Goal: Task Accomplishment & Management: Manage account settings

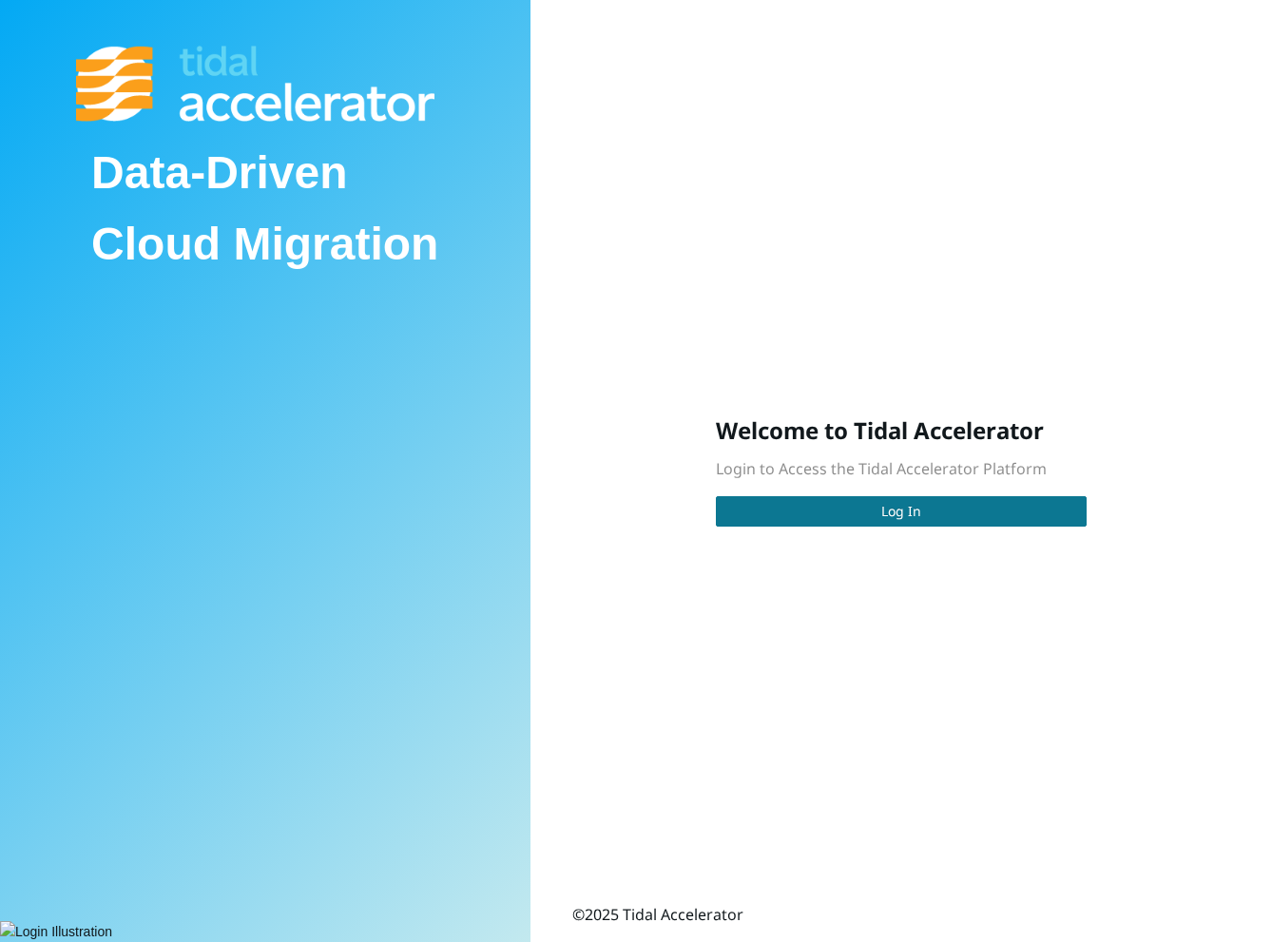
click at [911, 504] on span "Log In" at bounding box center [901, 511] width 40 height 21
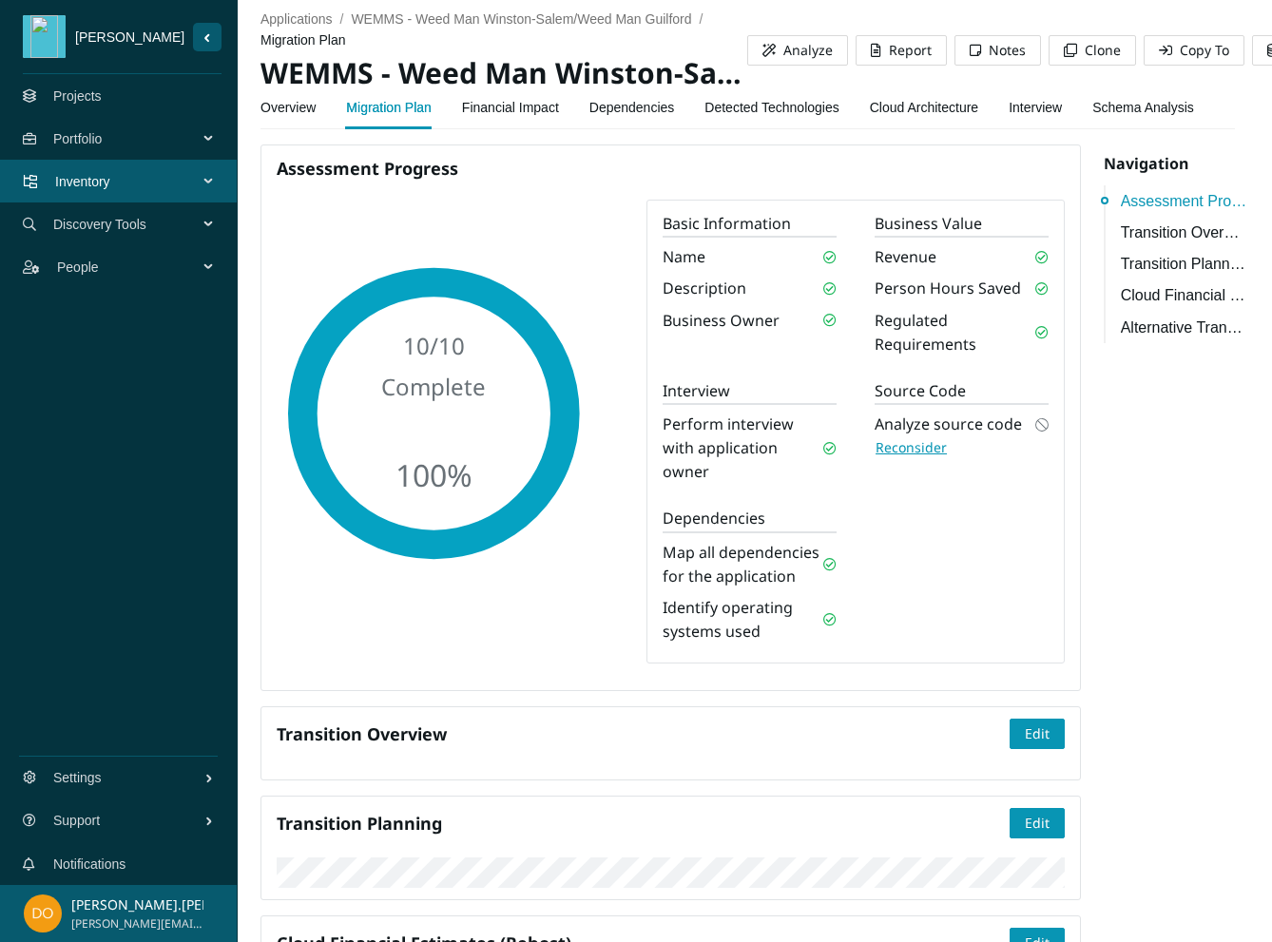
click at [144, 178] on span "Inventory" at bounding box center [130, 181] width 150 height 57
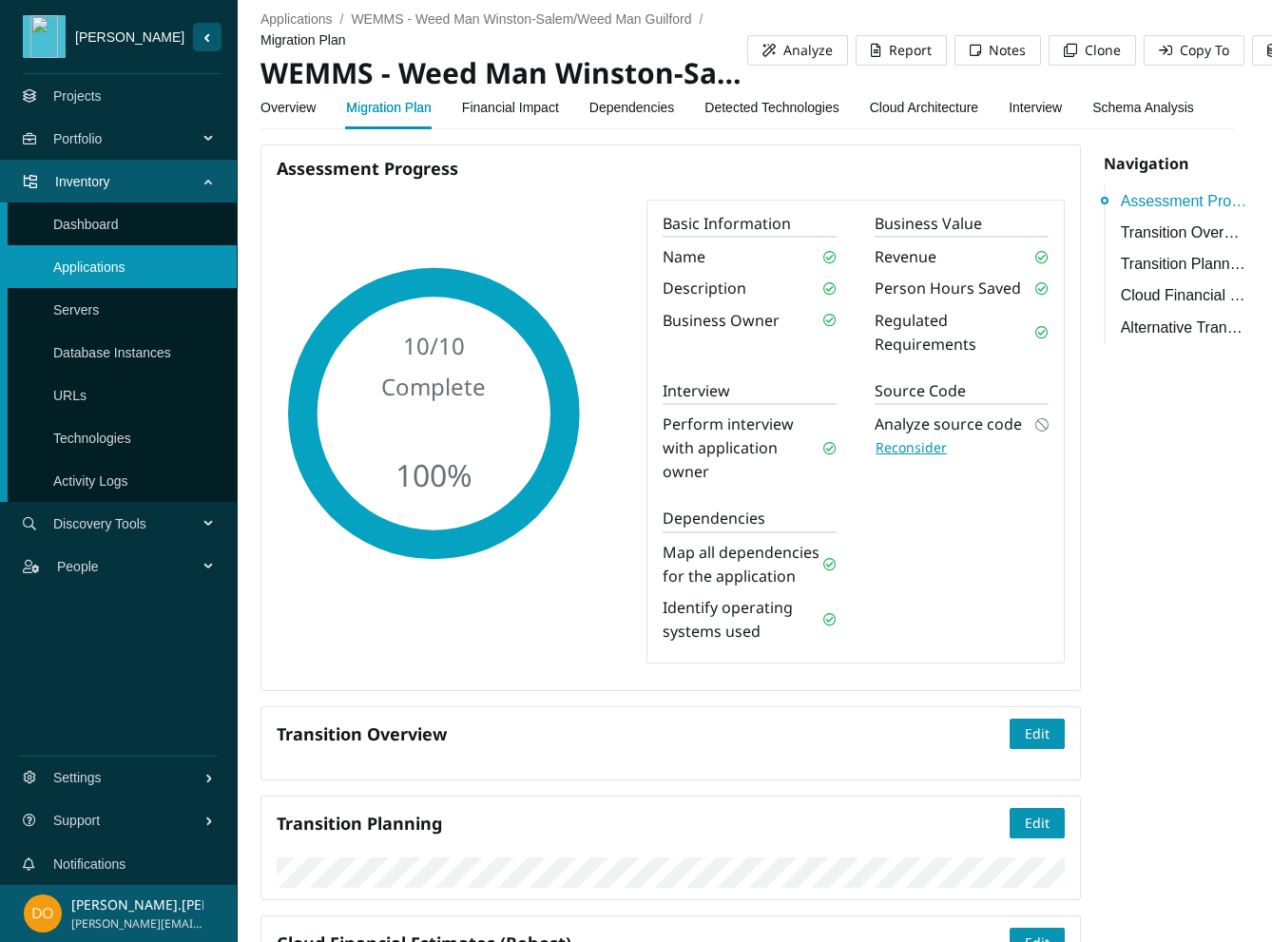
click at [125, 269] on link "Applications" at bounding box center [89, 267] width 72 height 15
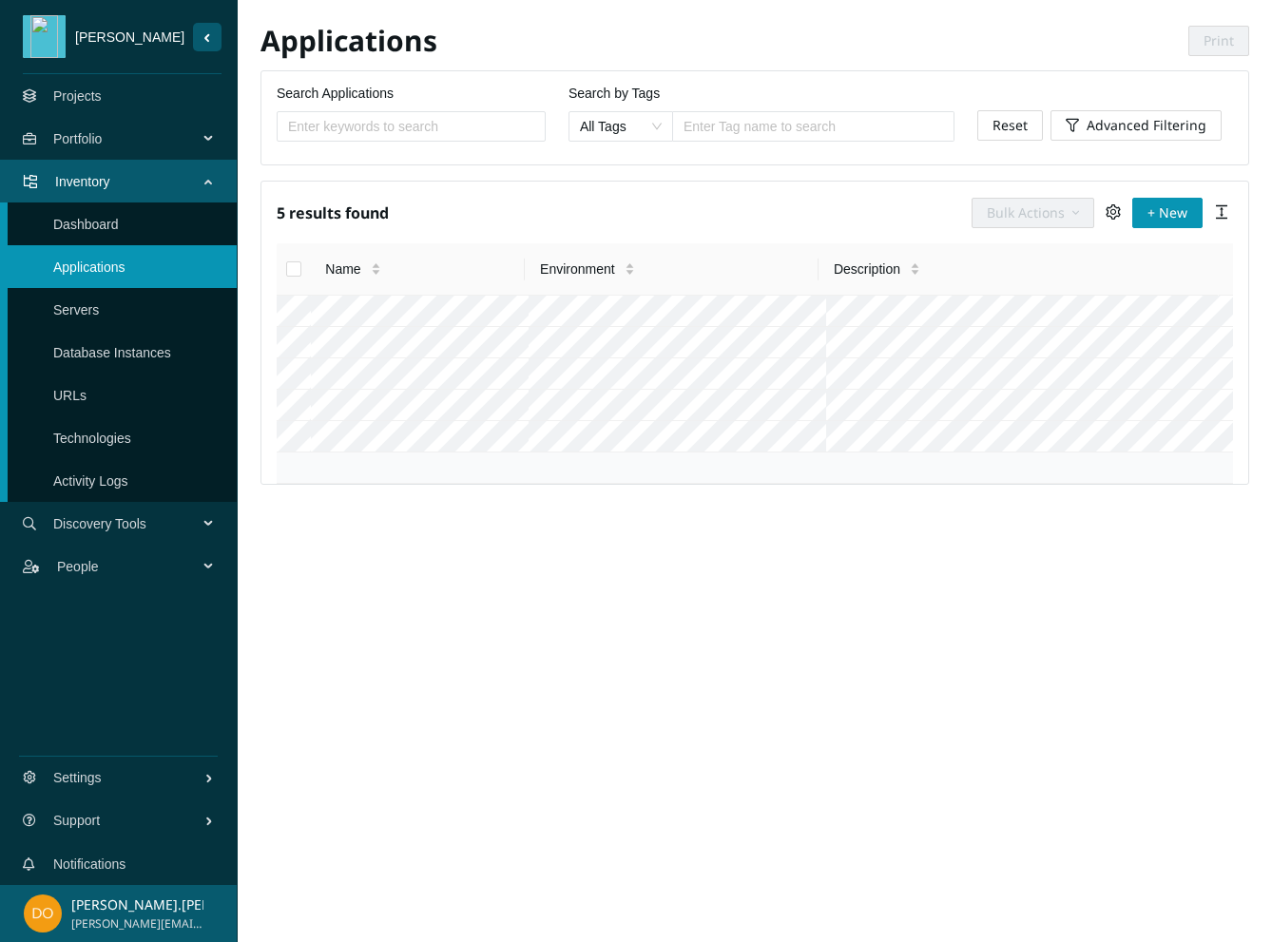
scroll to position [255, 0]
click at [102, 102] on link "Projects" at bounding box center [77, 95] width 48 height 15
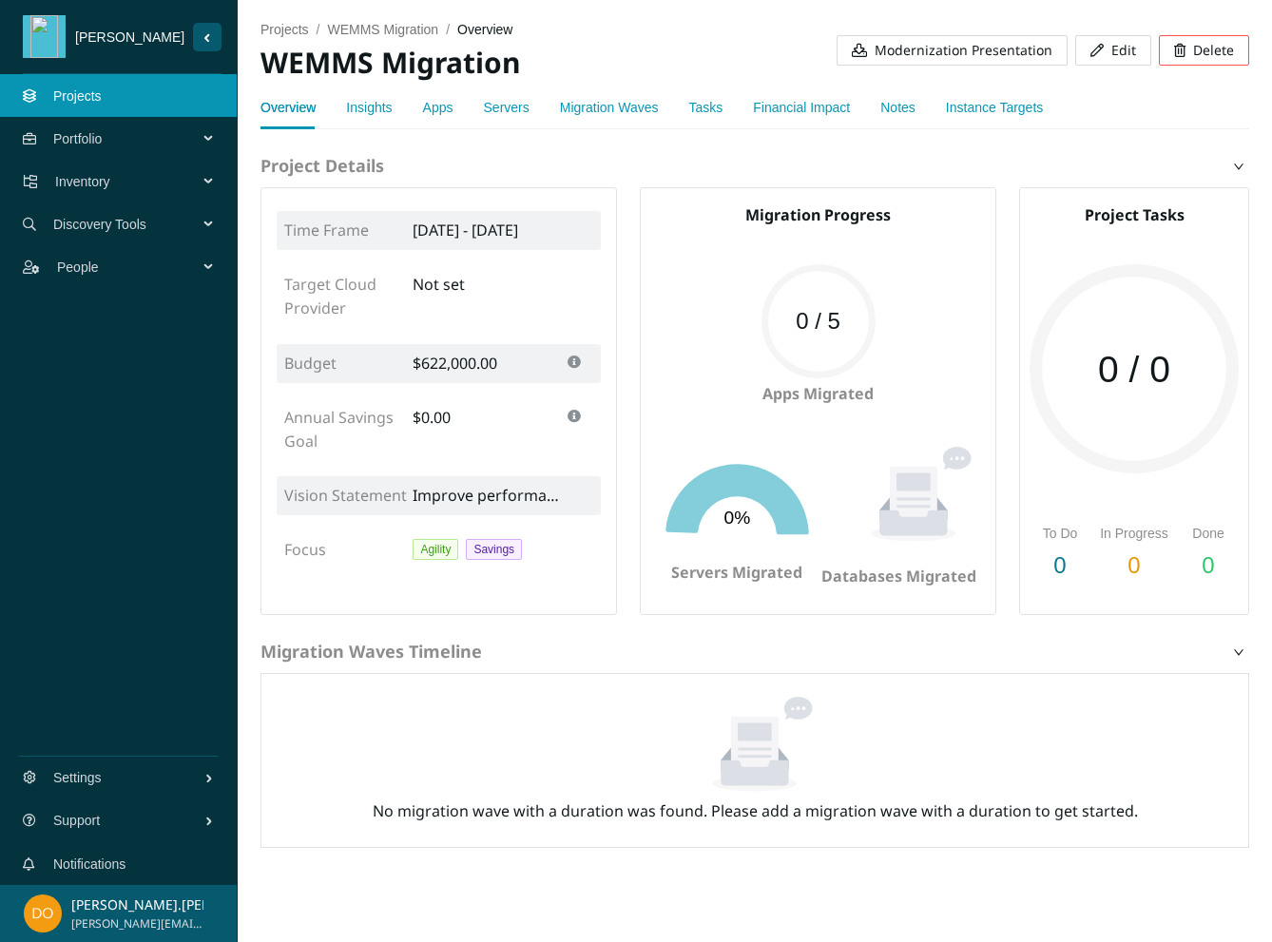
click at [963, 48] on span "Modernization Presentation" at bounding box center [964, 50] width 178 height 21
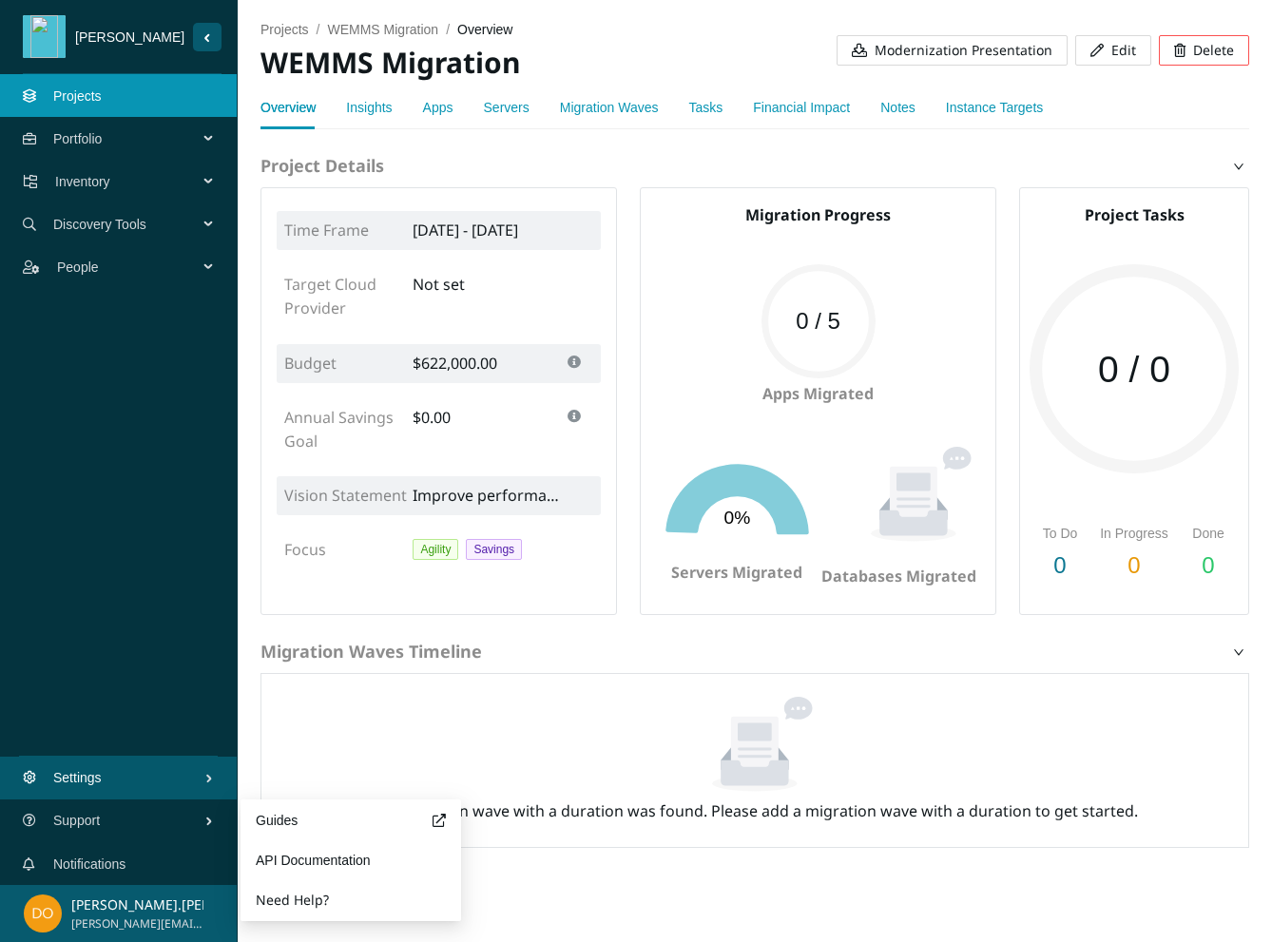
click at [115, 779] on span "Settings" at bounding box center [128, 777] width 151 height 57
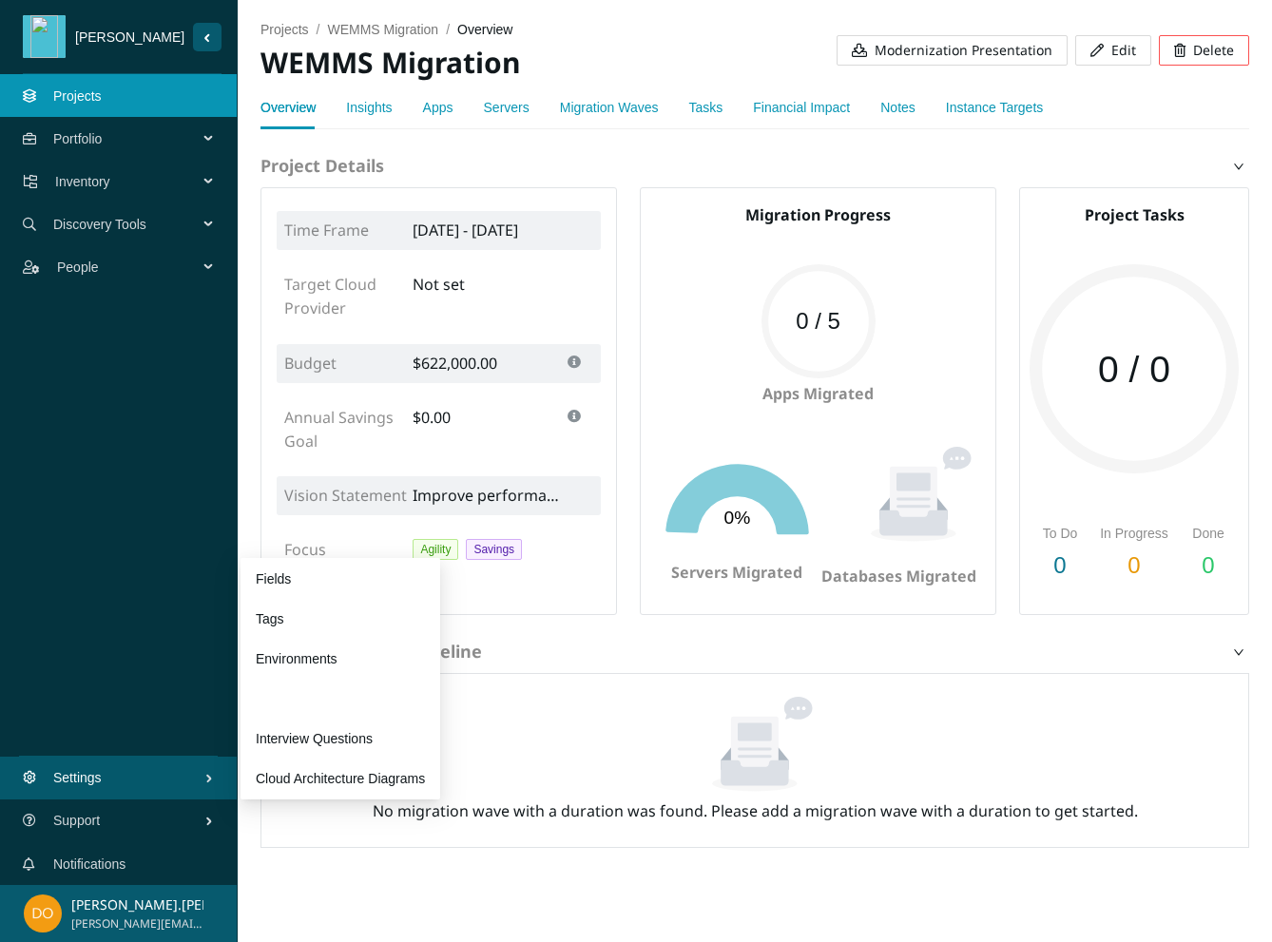
click at [323, 704] on link "Preferences" at bounding box center [291, 698] width 71 height 15
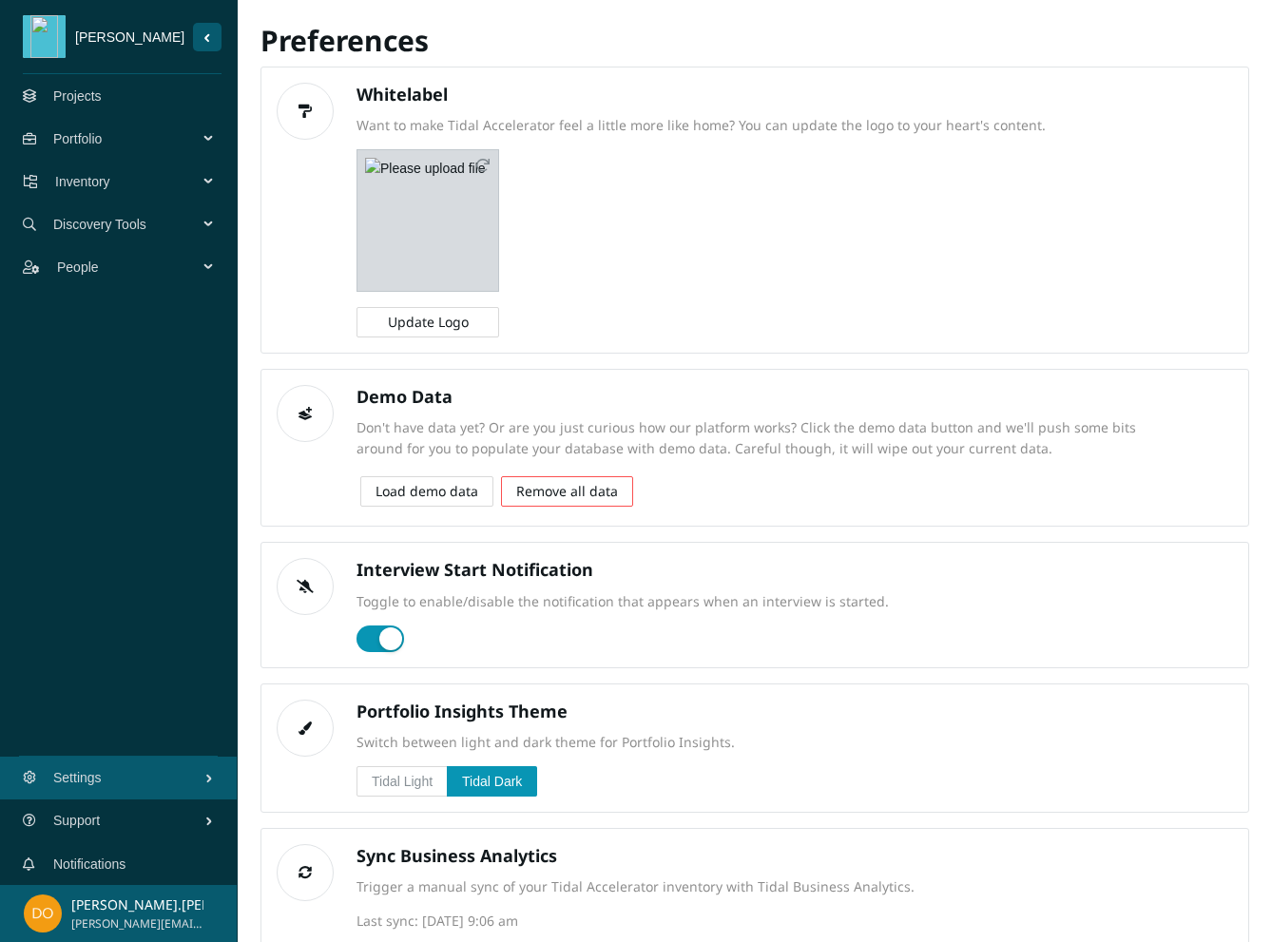
scroll to position [76, 0]
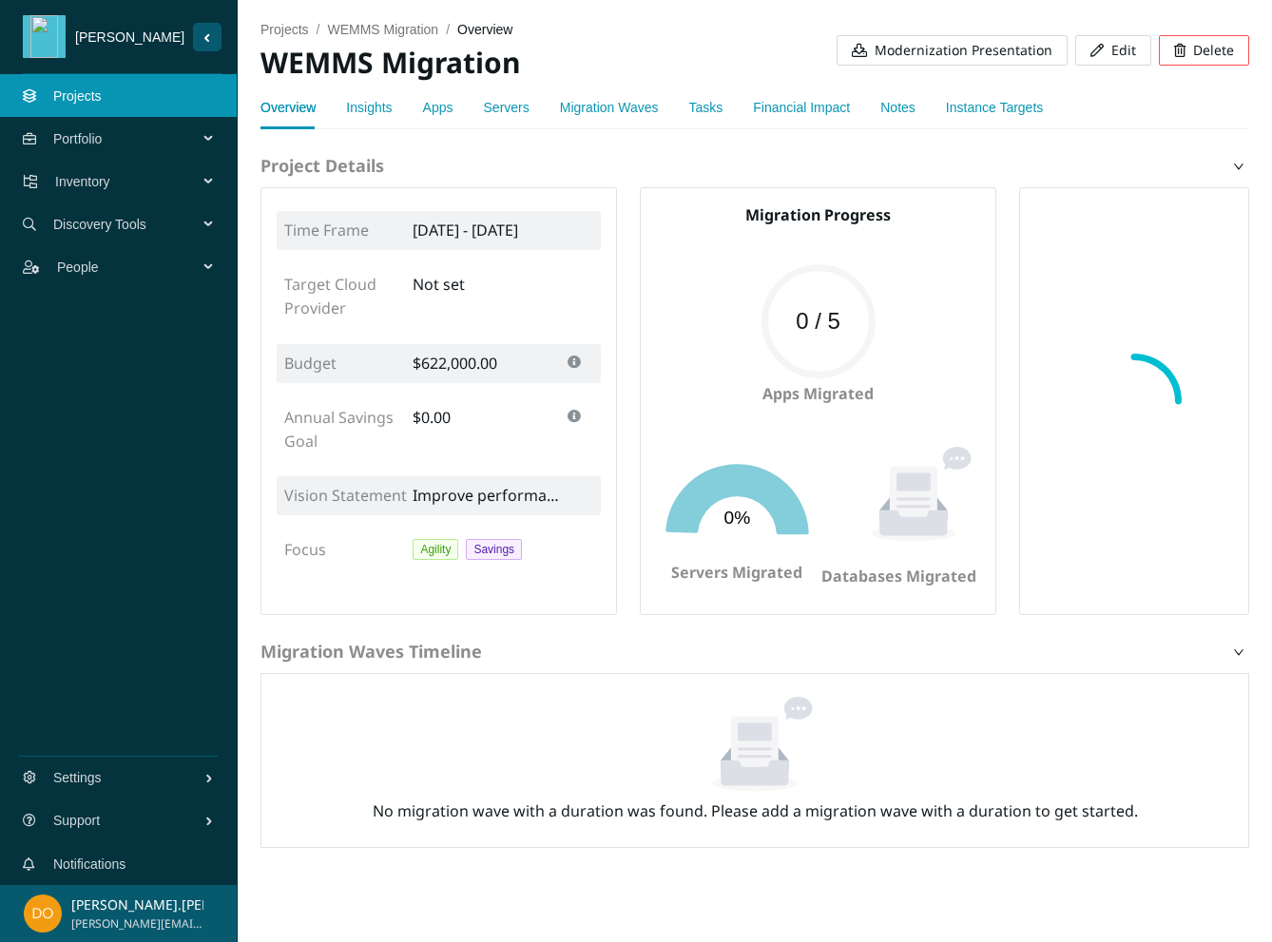
click at [908, 56] on span "Modernization Presentation" at bounding box center [964, 50] width 178 height 21
click at [936, 54] on span "Modernization Presentation" at bounding box center [964, 50] width 178 height 21
click at [699, 106] on link "Tasks" at bounding box center [706, 107] width 34 height 15
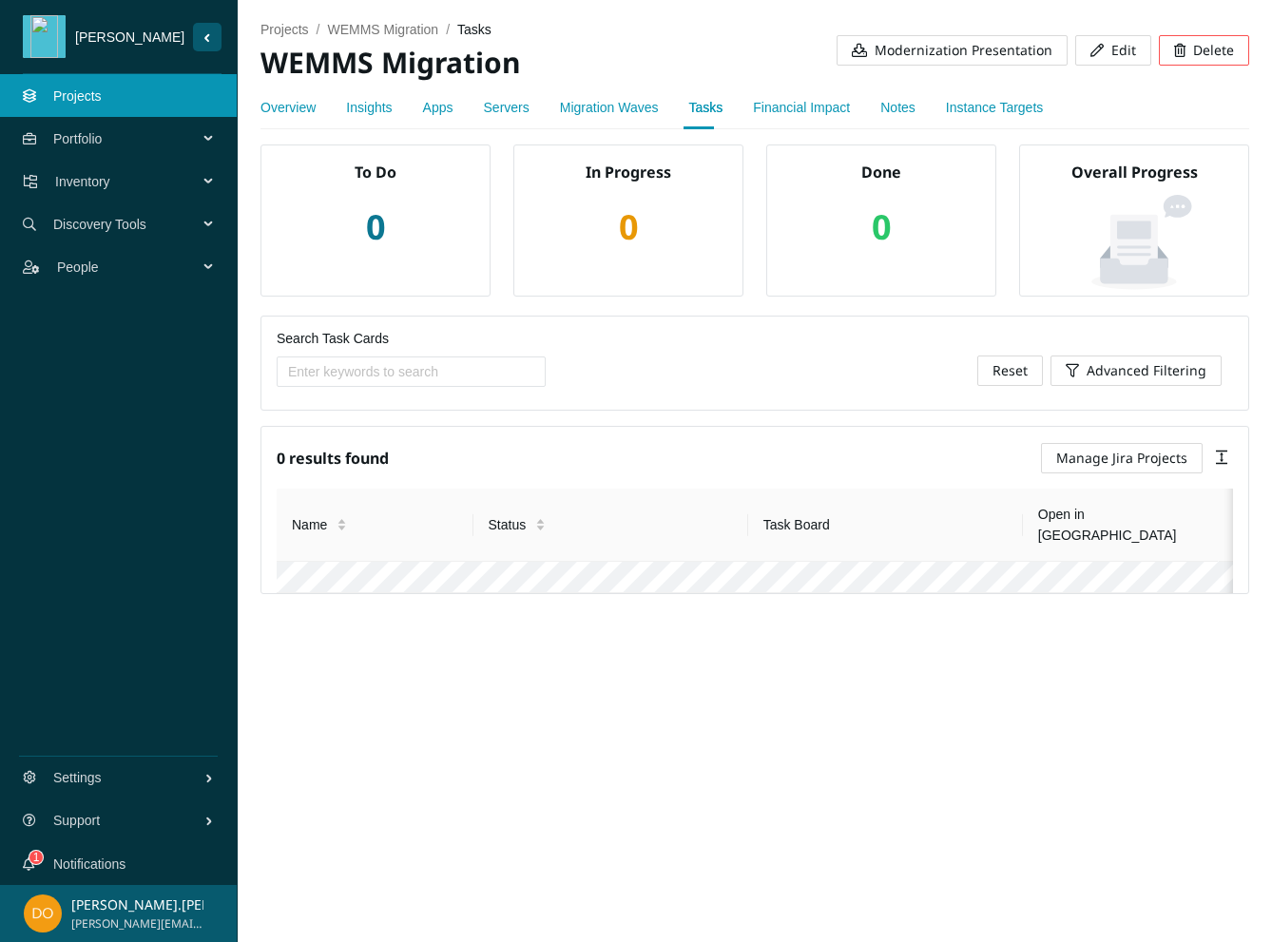
click at [1080, 465] on span "Manage Jira Projects" at bounding box center [1121, 458] width 131 height 21
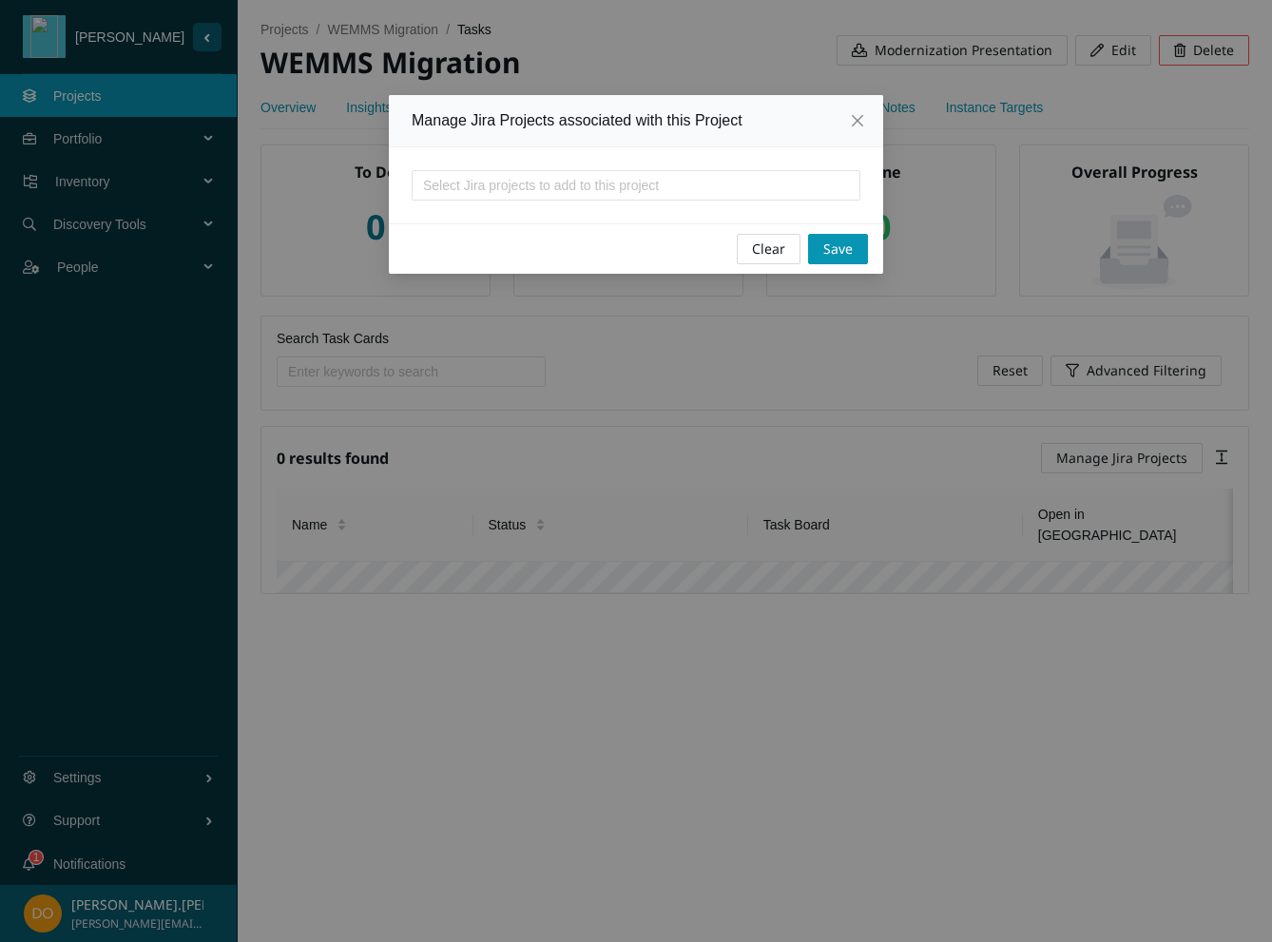
click at [775, 239] on span "Clear" at bounding box center [768, 249] width 33 height 21
click at [858, 103] on span "Close" at bounding box center [857, 120] width 51 height 51
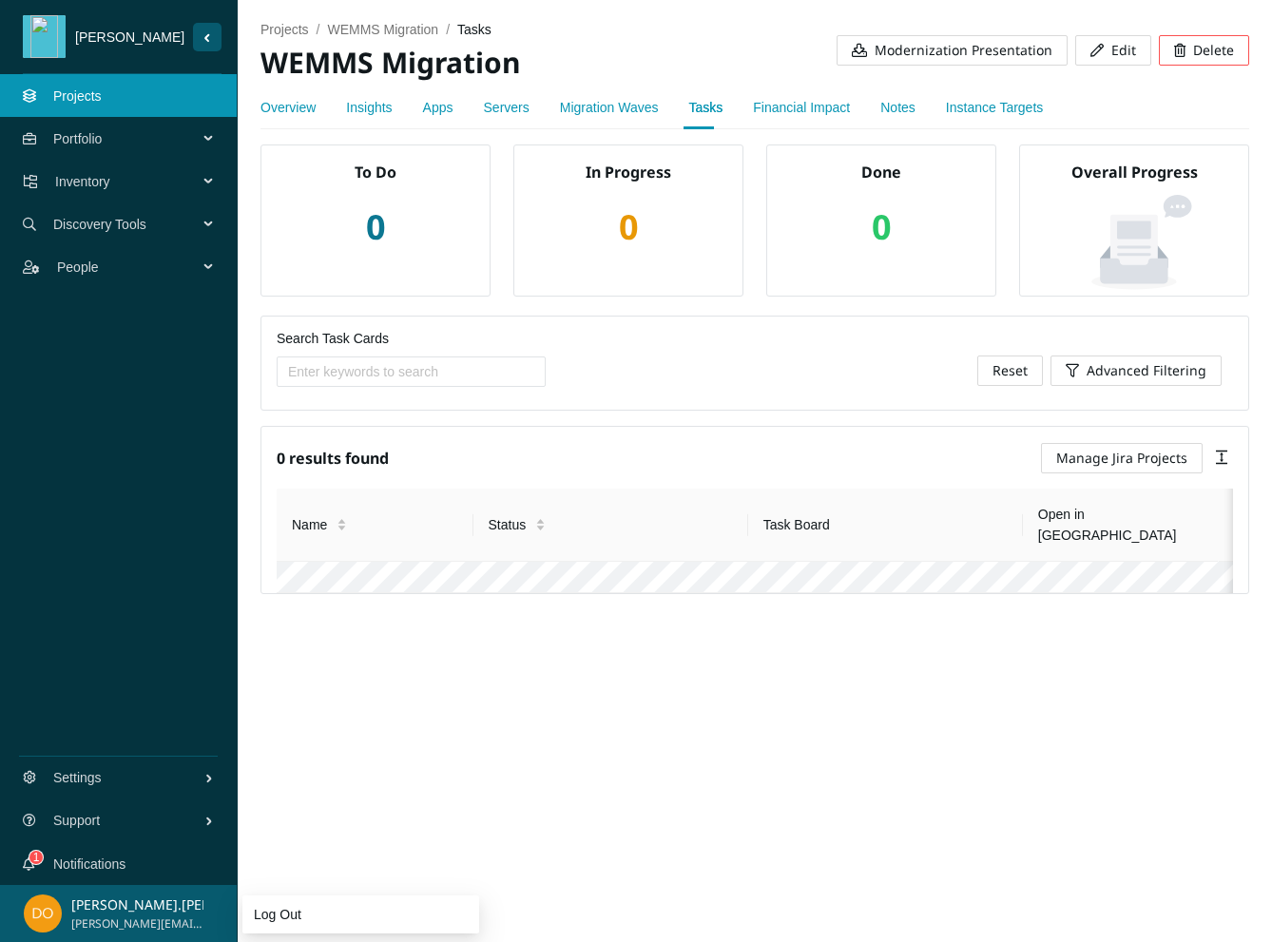
click at [110, 862] on div "Log Out" at bounding box center [118, 862] width 237 height 38
drag, startPoint x: 37, startPoint y: 864, endPoint x: 88, endPoint y: 862, distance: 51.4
click at [88, 862] on div "Log Out" at bounding box center [118, 862] width 237 height 38
click at [80, 859] on link "Notifications" at bounding box center [89, 864] width 72 height 15
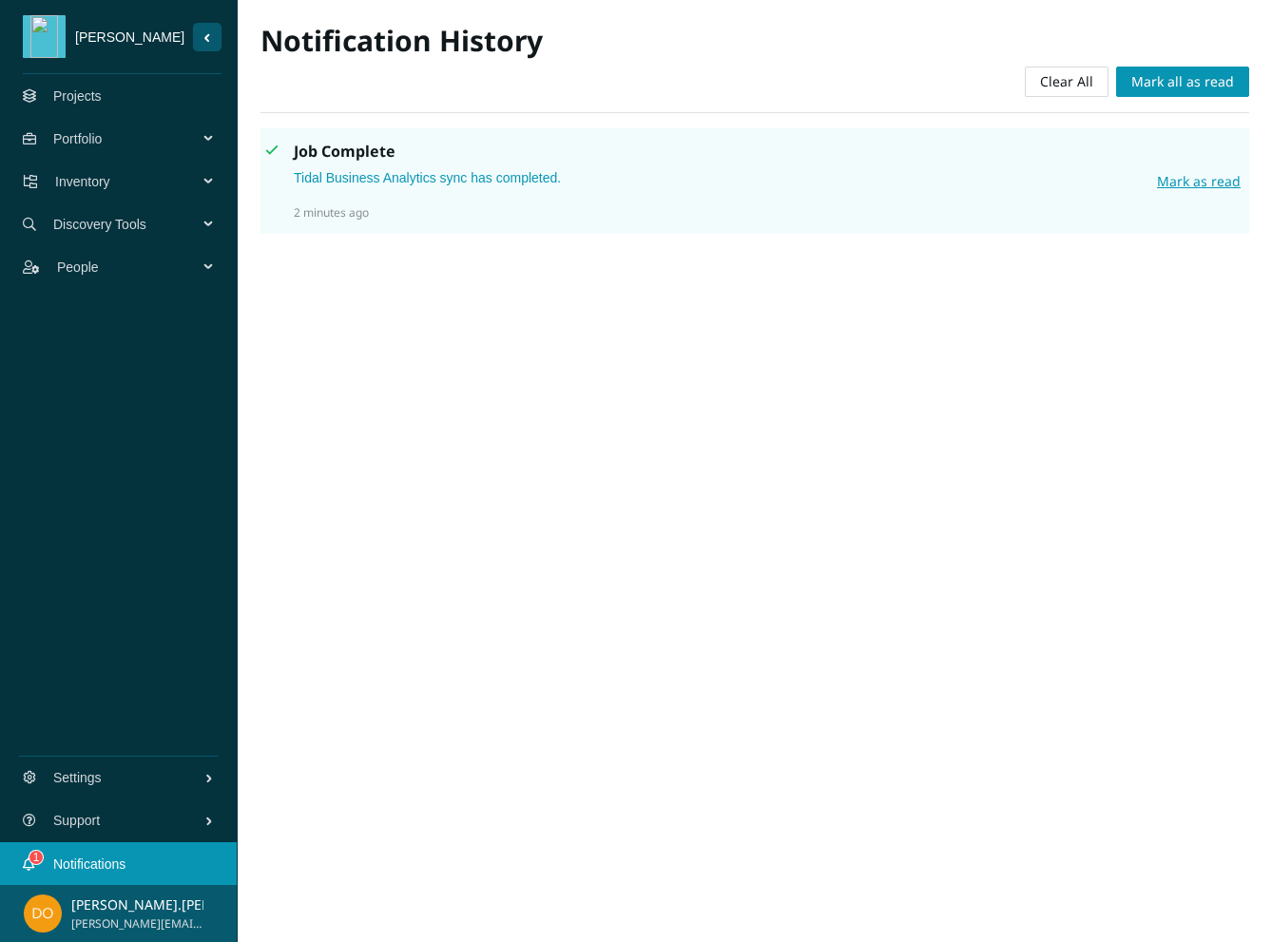
click at [102, 90] on link "Projects" at bounding box center [77, 95] width 48 height 15
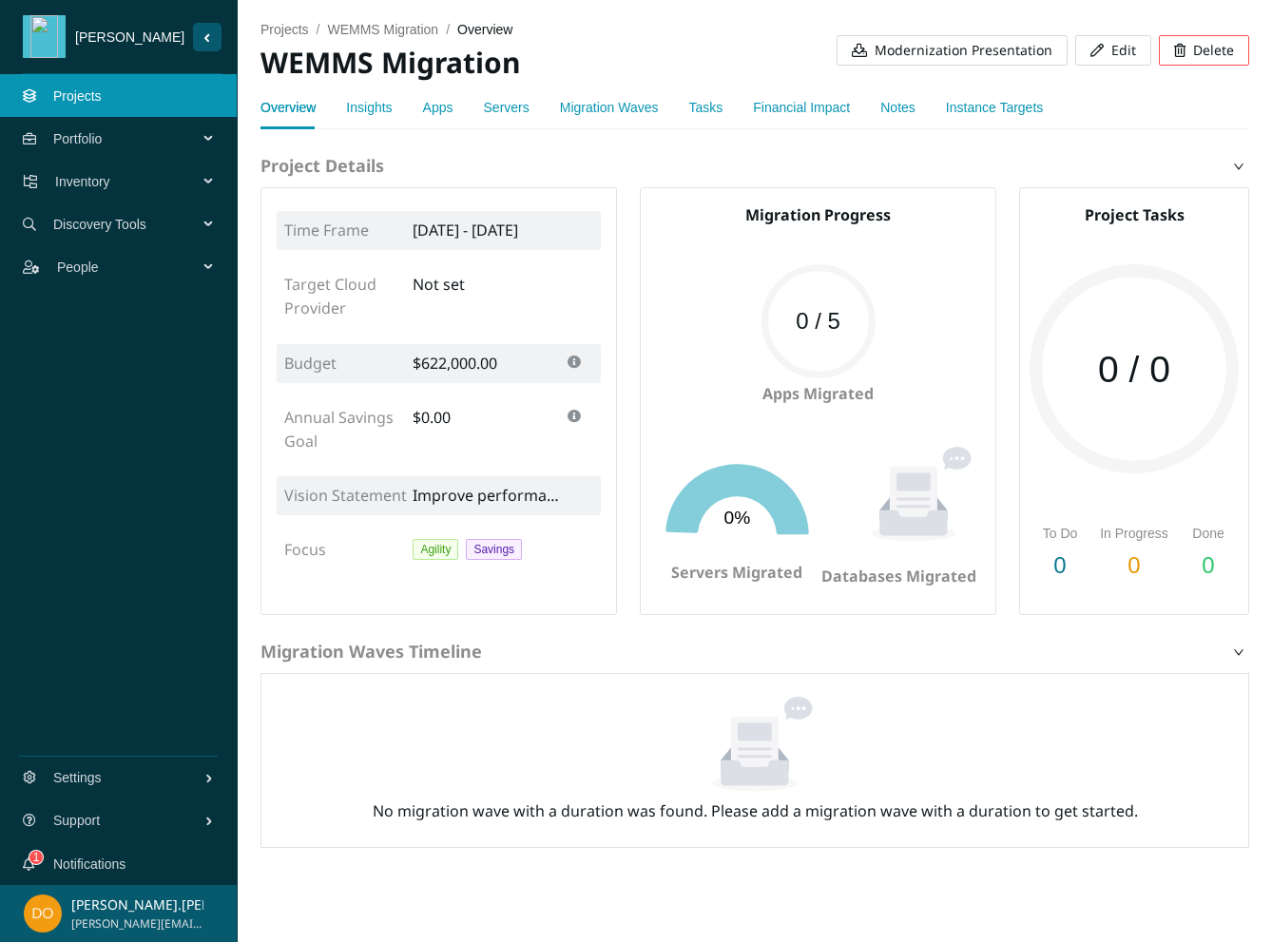
click at [972, 56] on span "Modernization Presentation" at bounding box center [964, 50] width 178 height 21
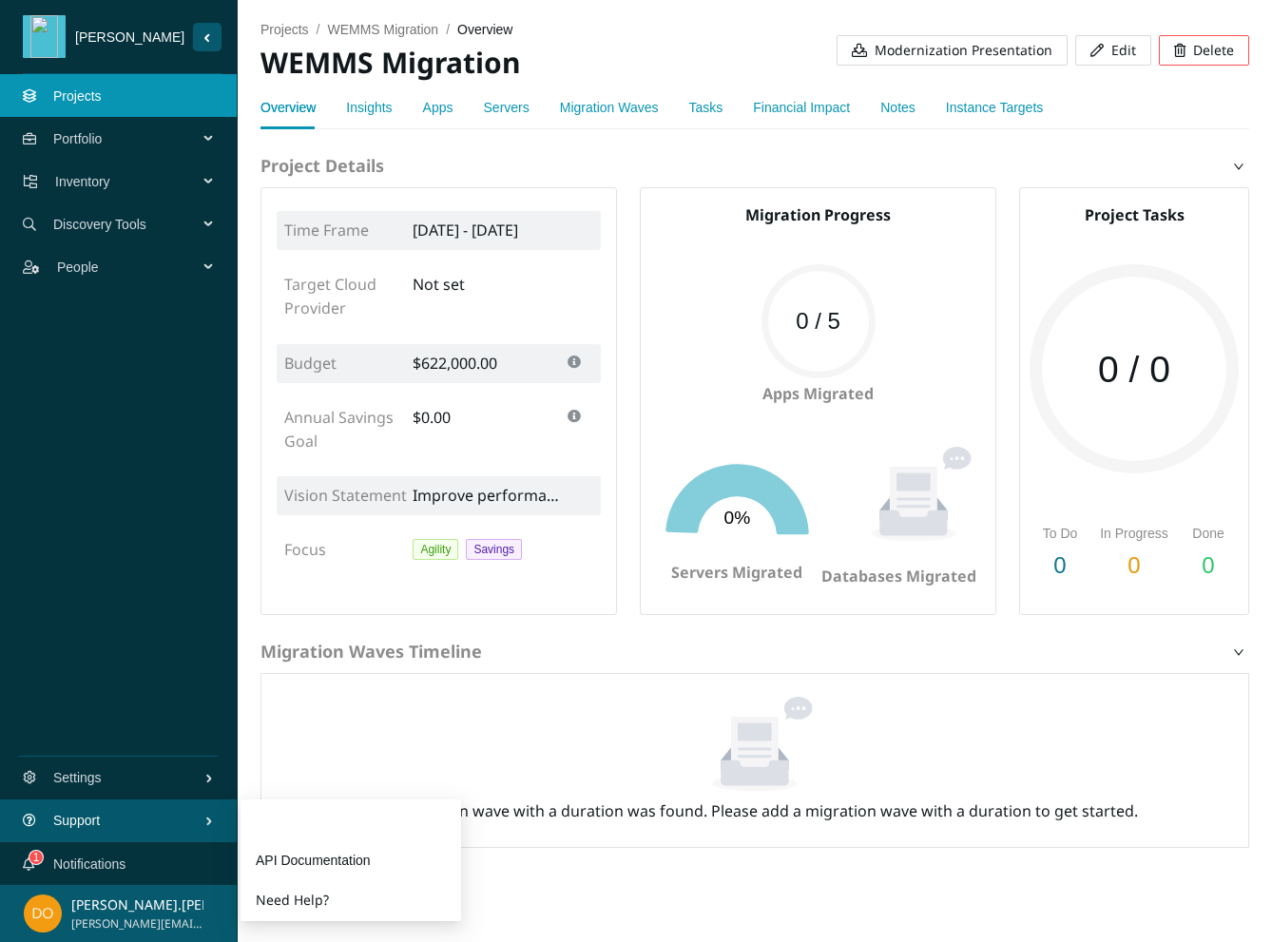
click at [357, 817] on link "Guides" at bounding box center [351, 820] width 190 height 38
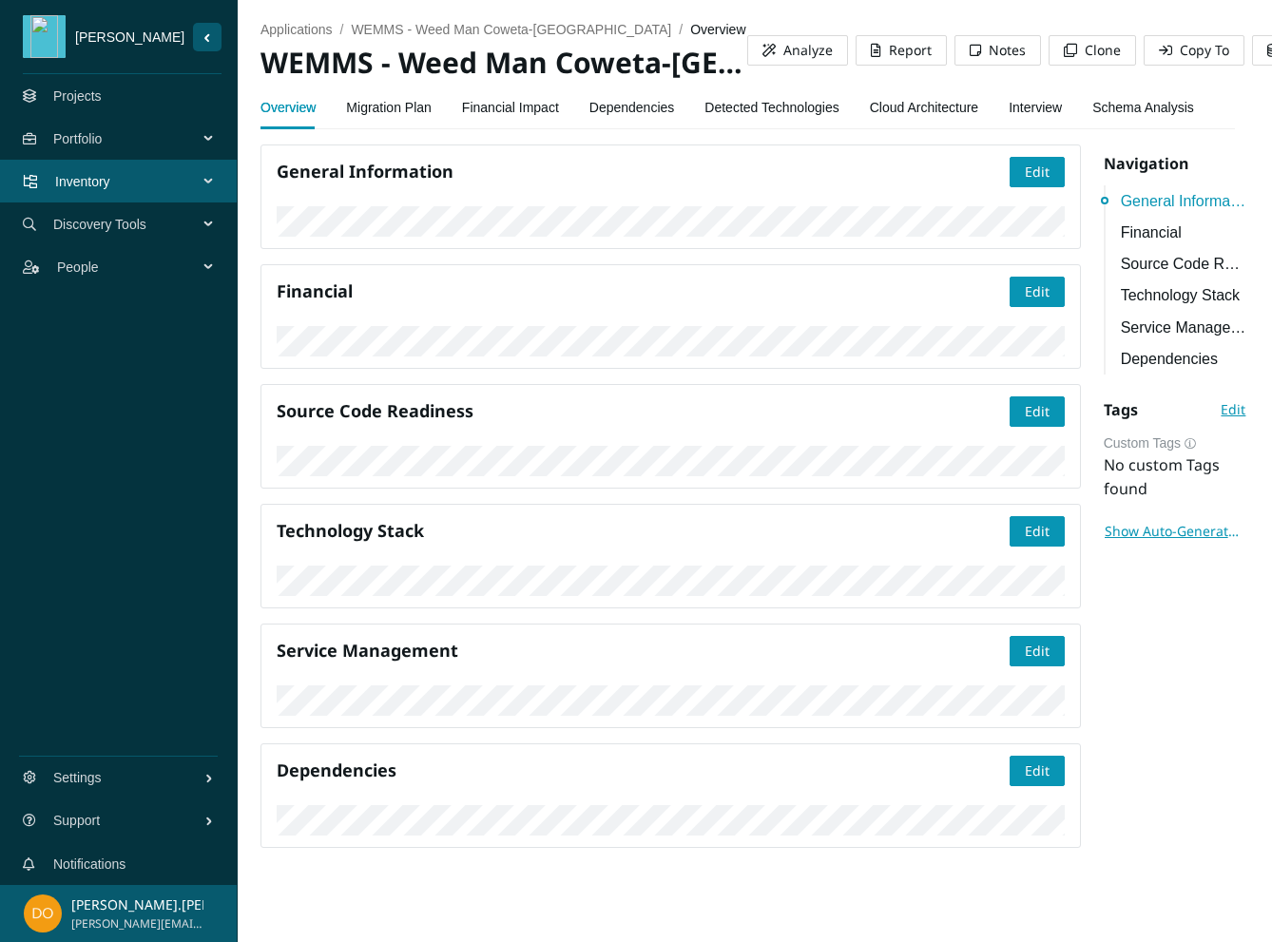
click at [402, 103] on link "Migration Plan" at bounding box center [389, 107] width 86 height 38
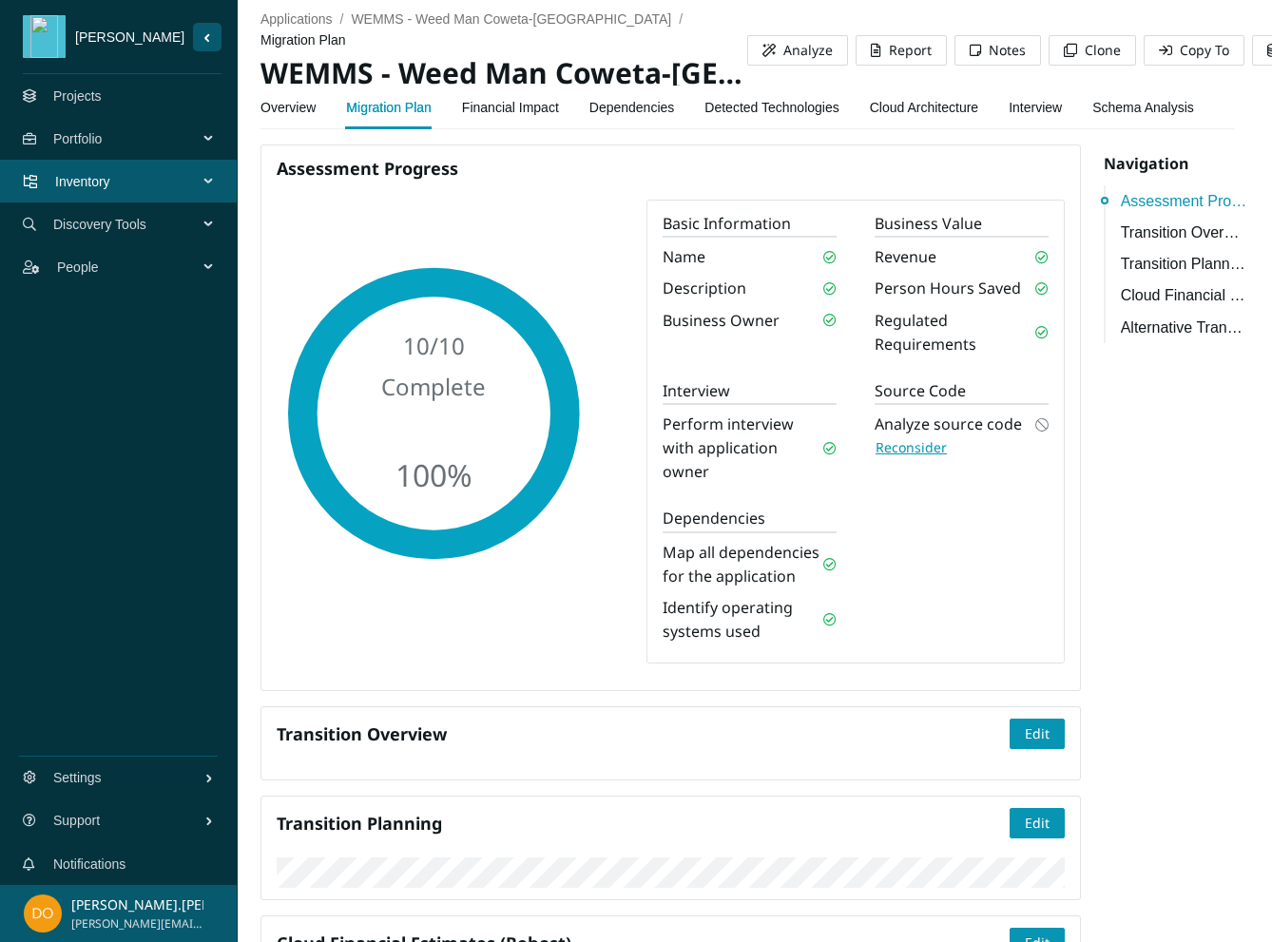
scroll to position [812, 0]
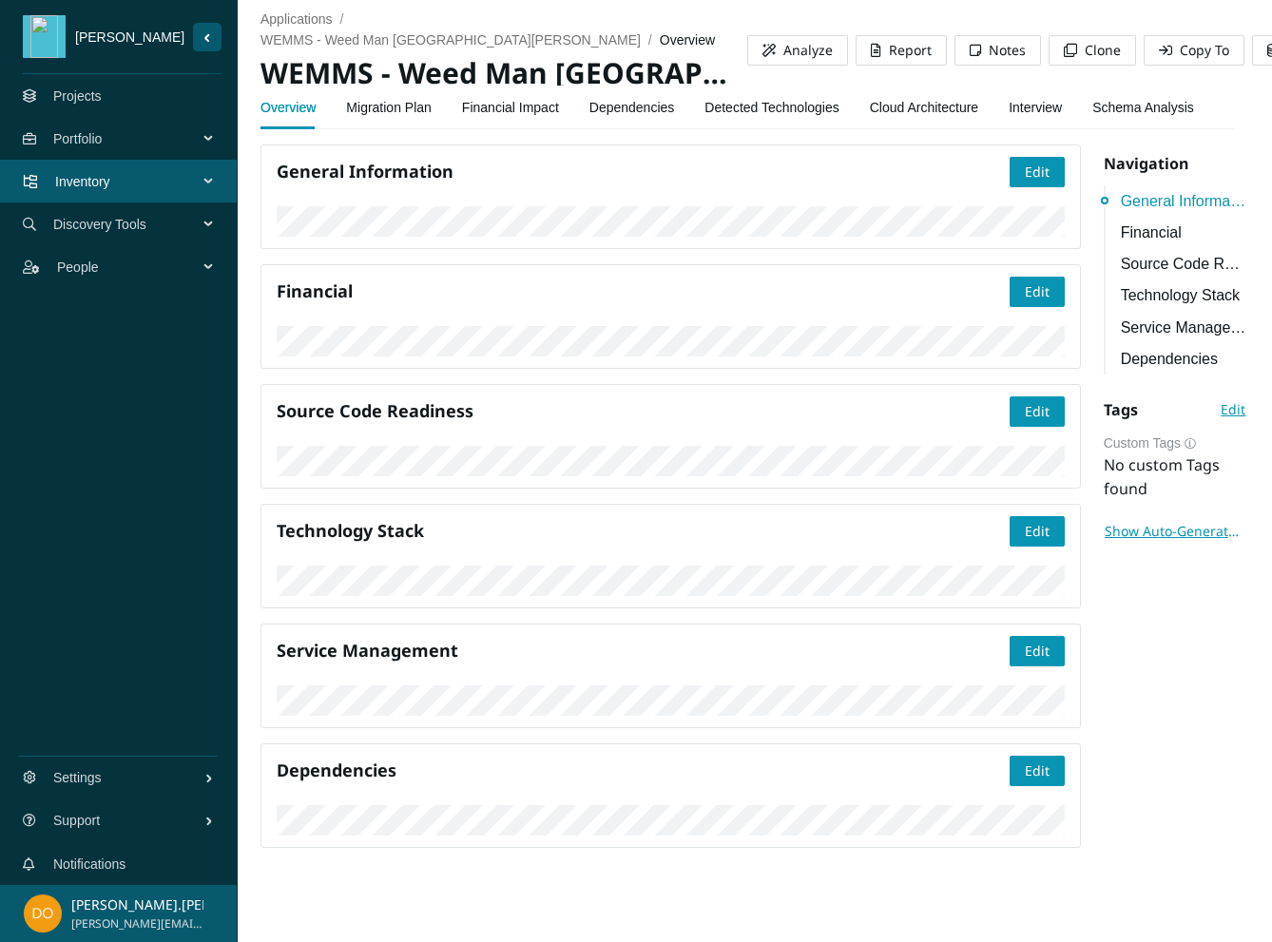
click at [99, 91] on link "Projects" at bounding box center [77, 95] width 48 height 15
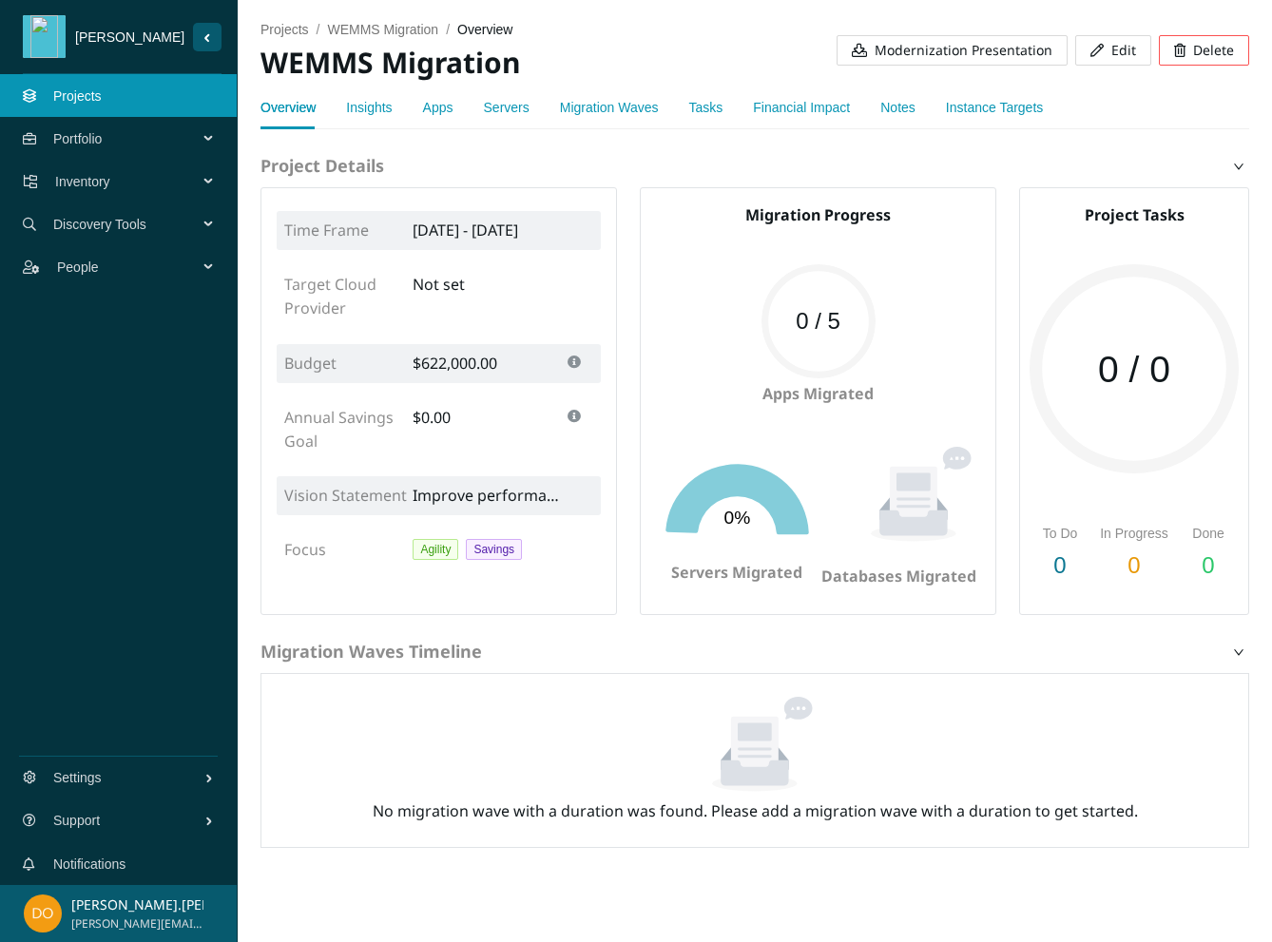
click at [987, 47] on span "Modernization Presentation" at bounding box center [964, 50] width 178 height 21
click at [125, 190] on span "Inventory" at bounding box center [130, 181] width 150 height 57
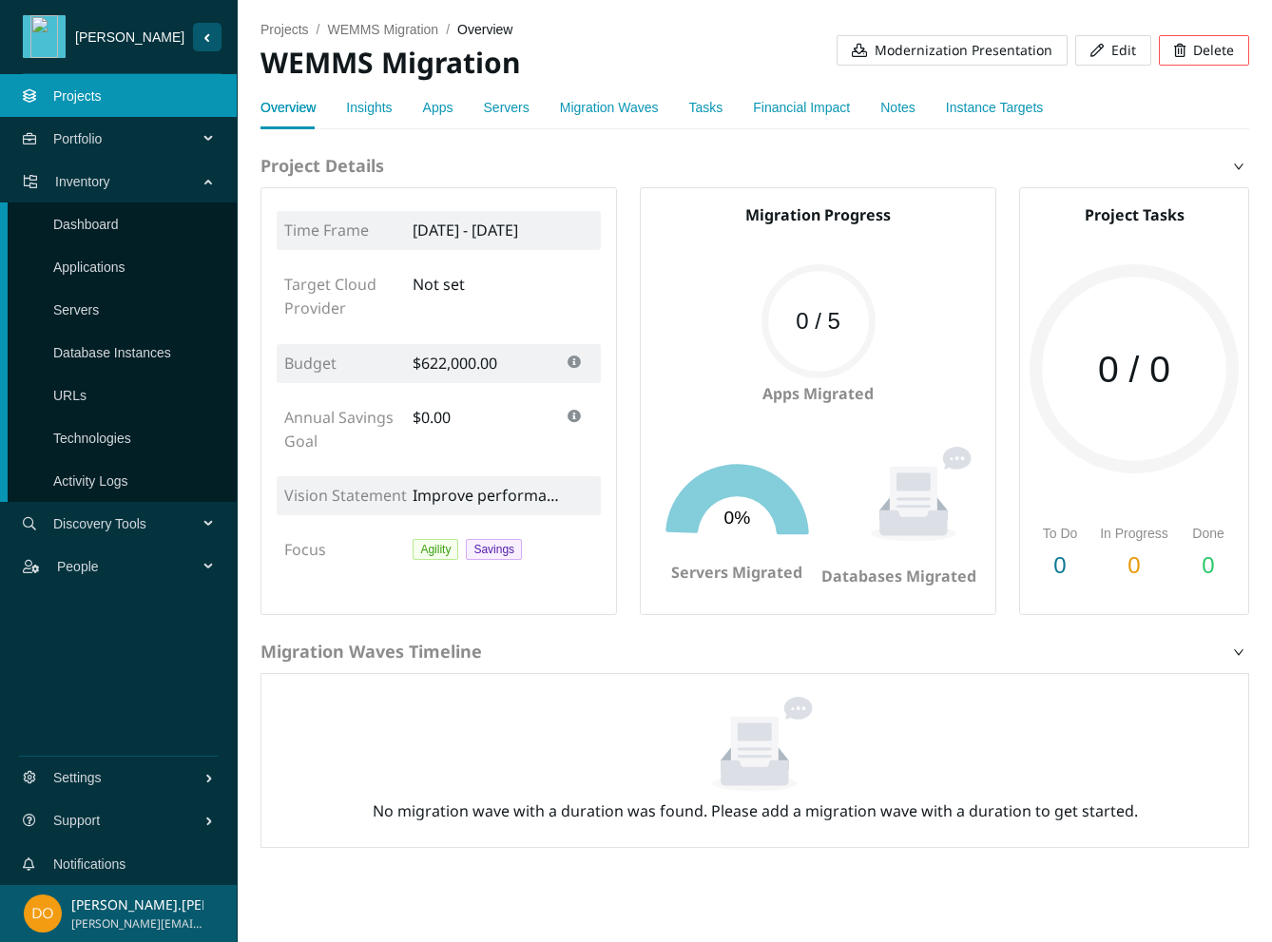
click at [116, 260] on link "Applications" at bounding box center [89, 267] width 72 height 15
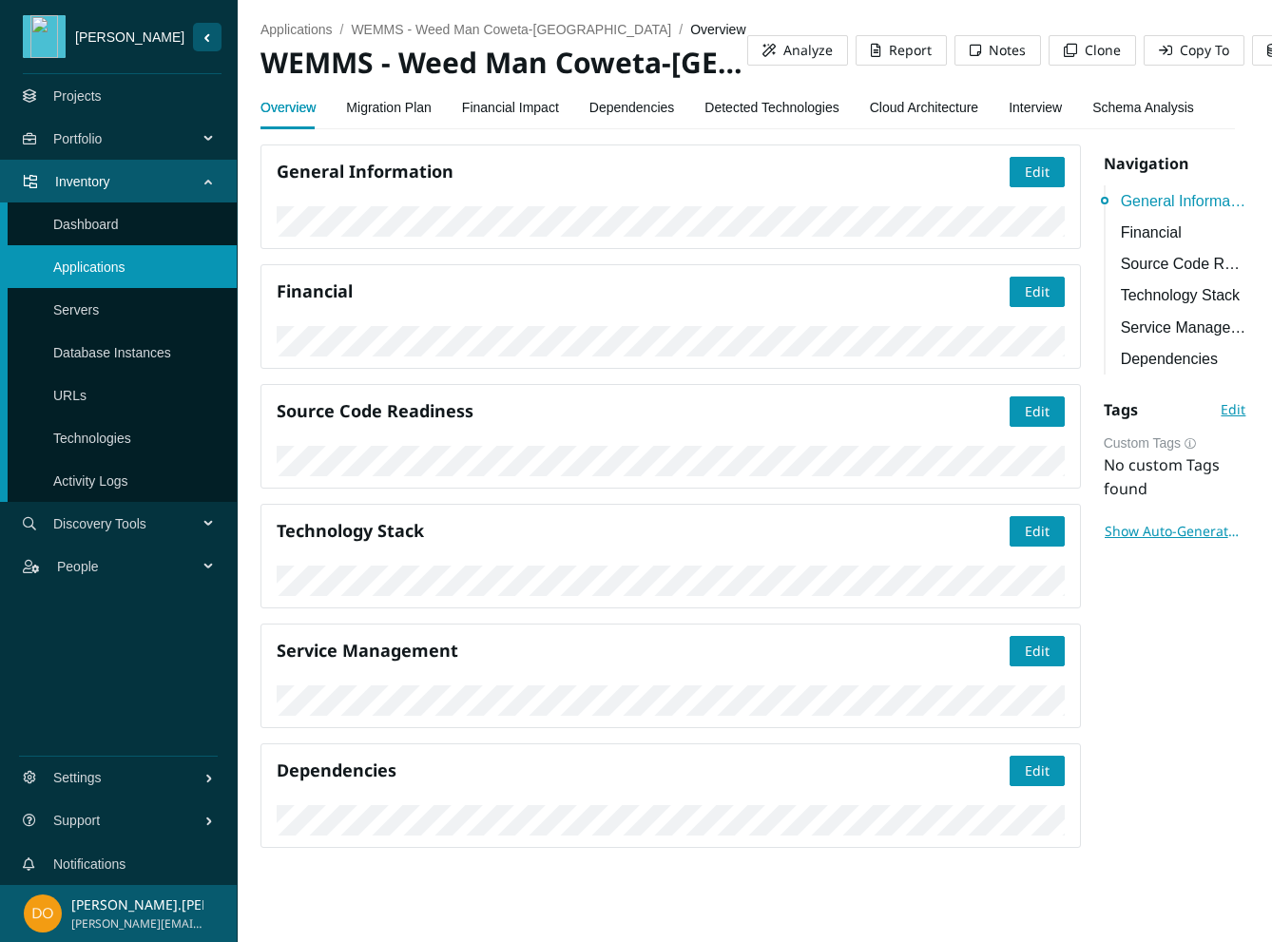
click at [388, 112] on link "Migration Plan" at bounding box center [389, 107] width 86 height 38
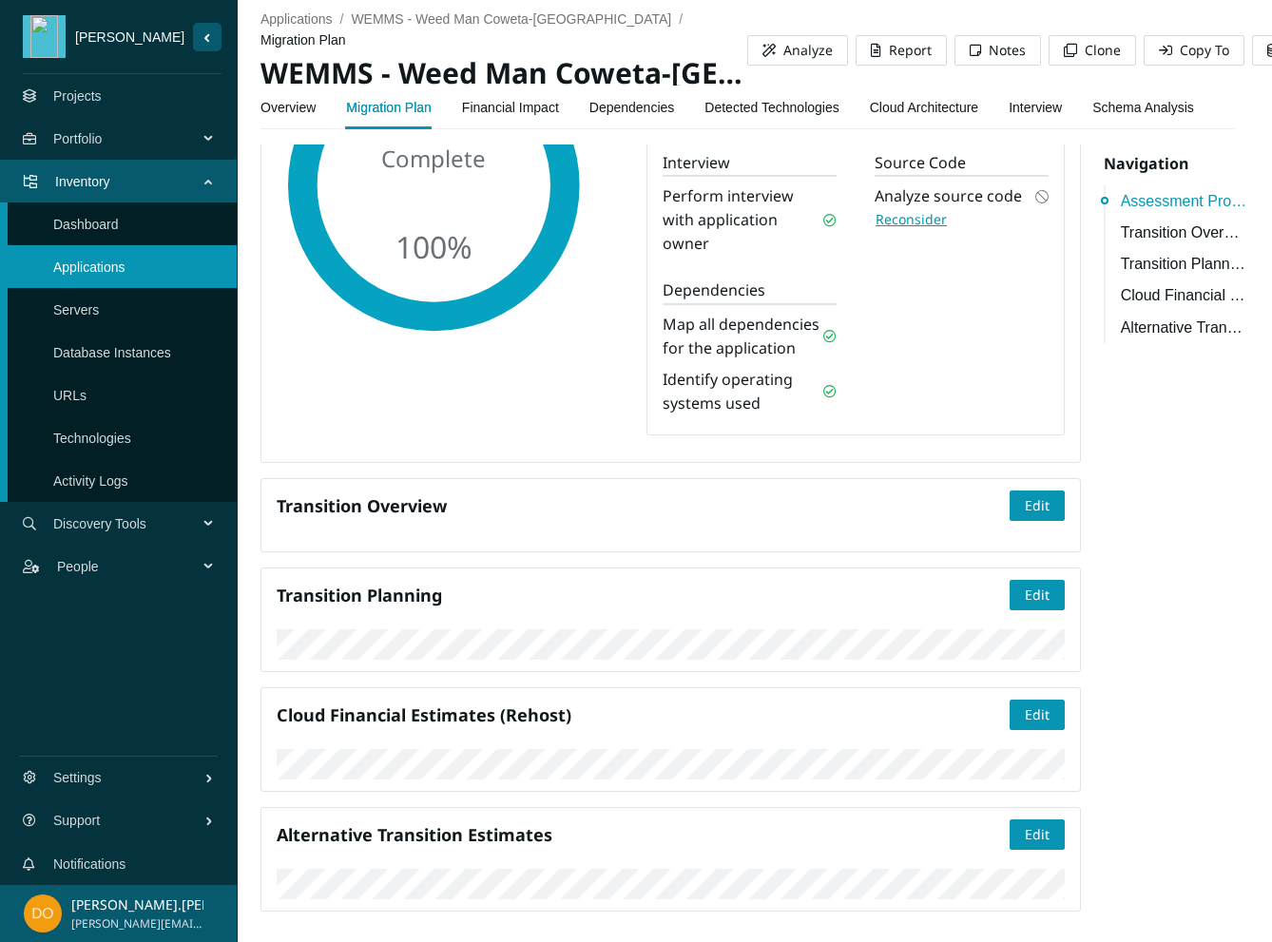
scroll to position [378, 0]
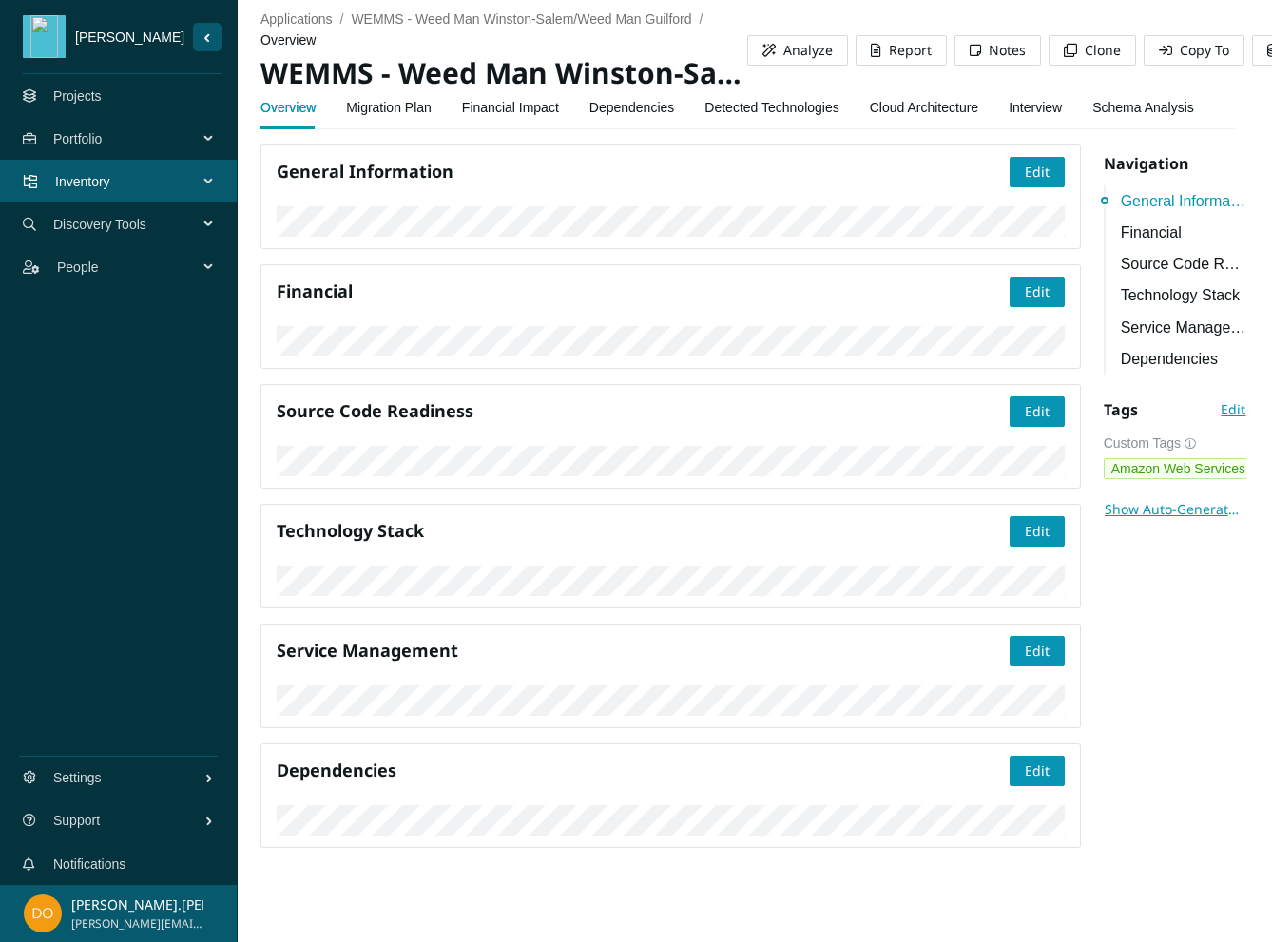
click at [403, 103] on link "Migration Plan" at bounding box center [389, 107] width 86 height 38
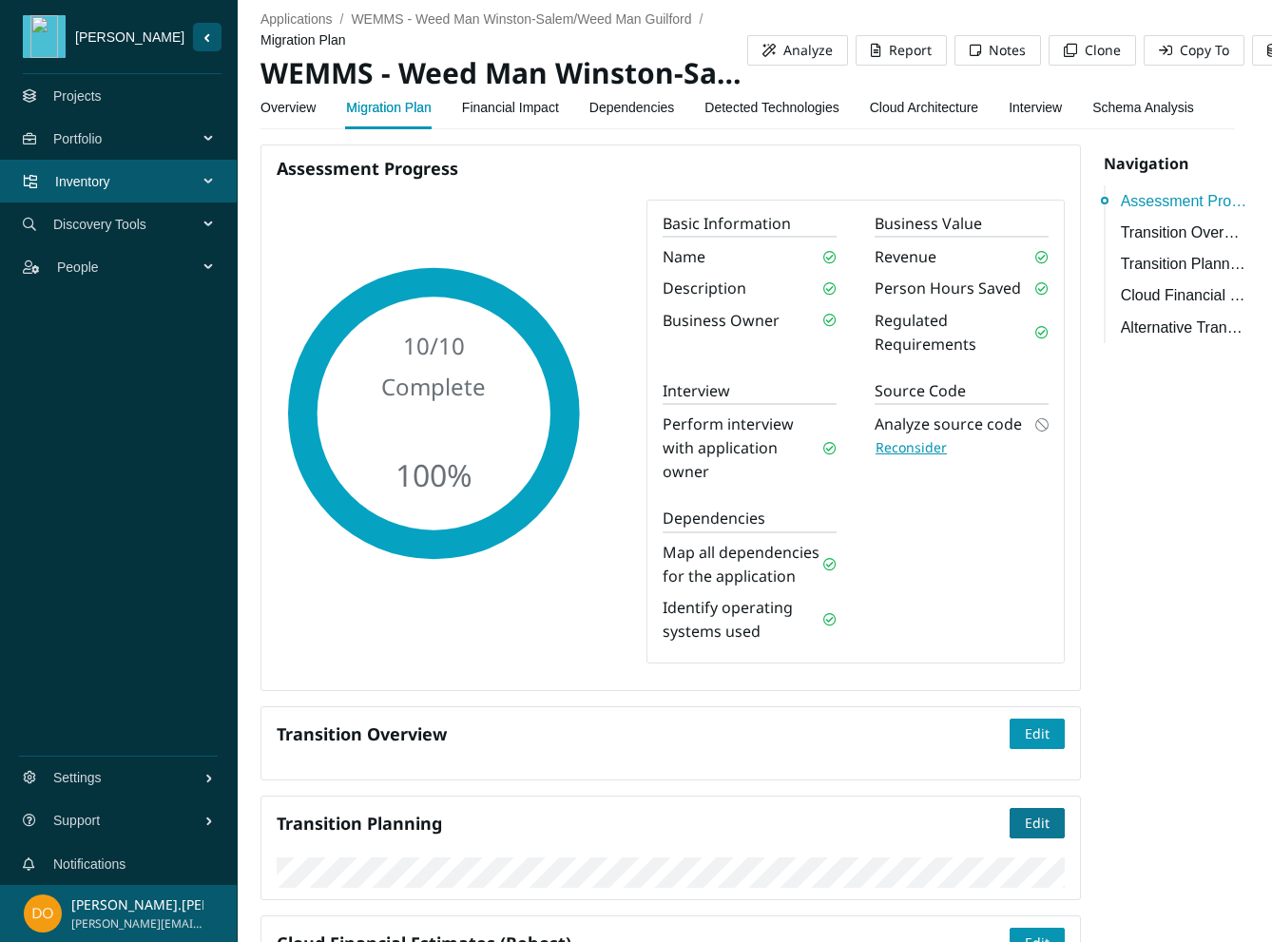
click at [1027, 820] on span "Edit" at bounding box center [1037, 823] width 25 height 21
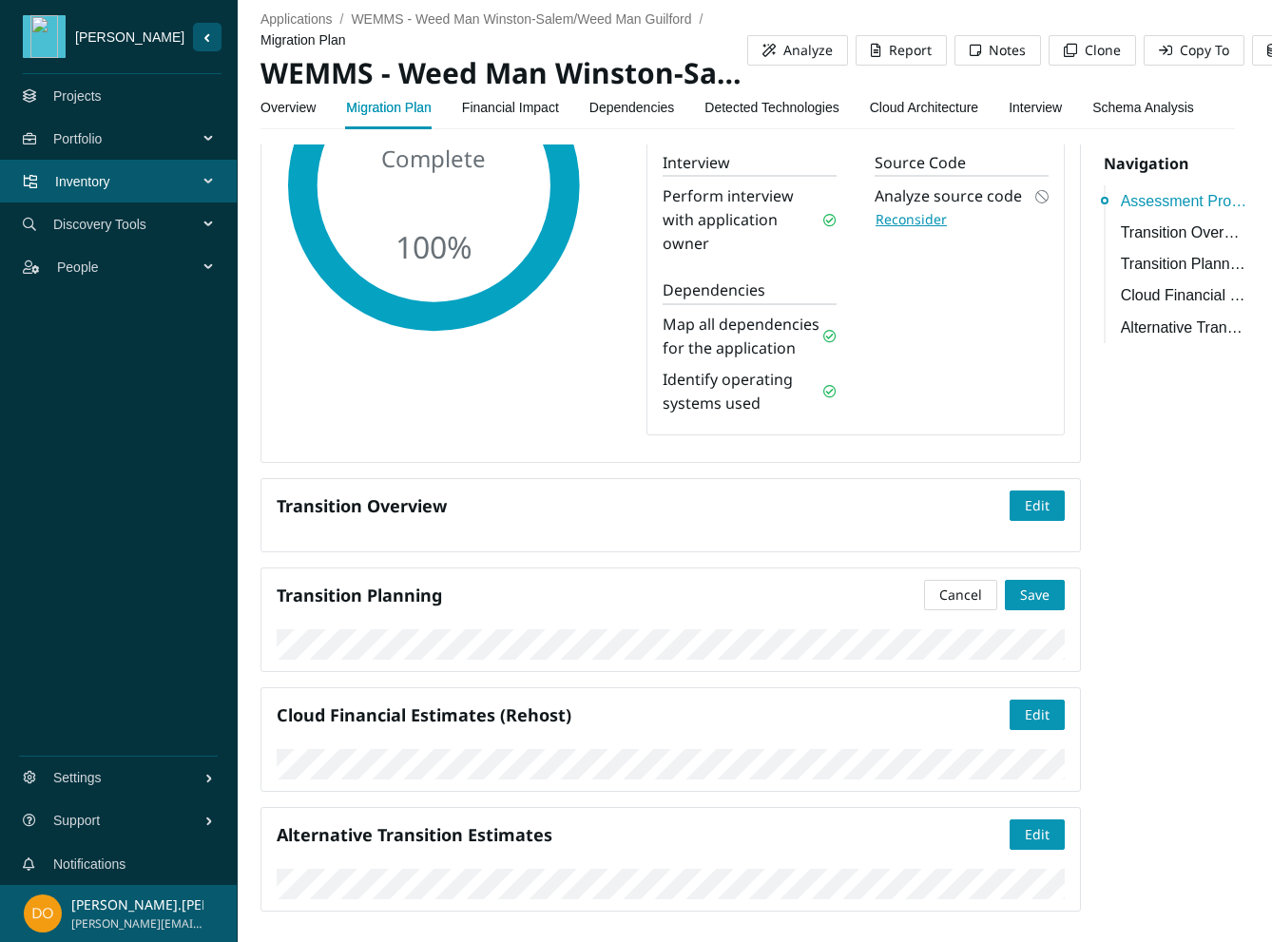
scroll to position [408, 0]
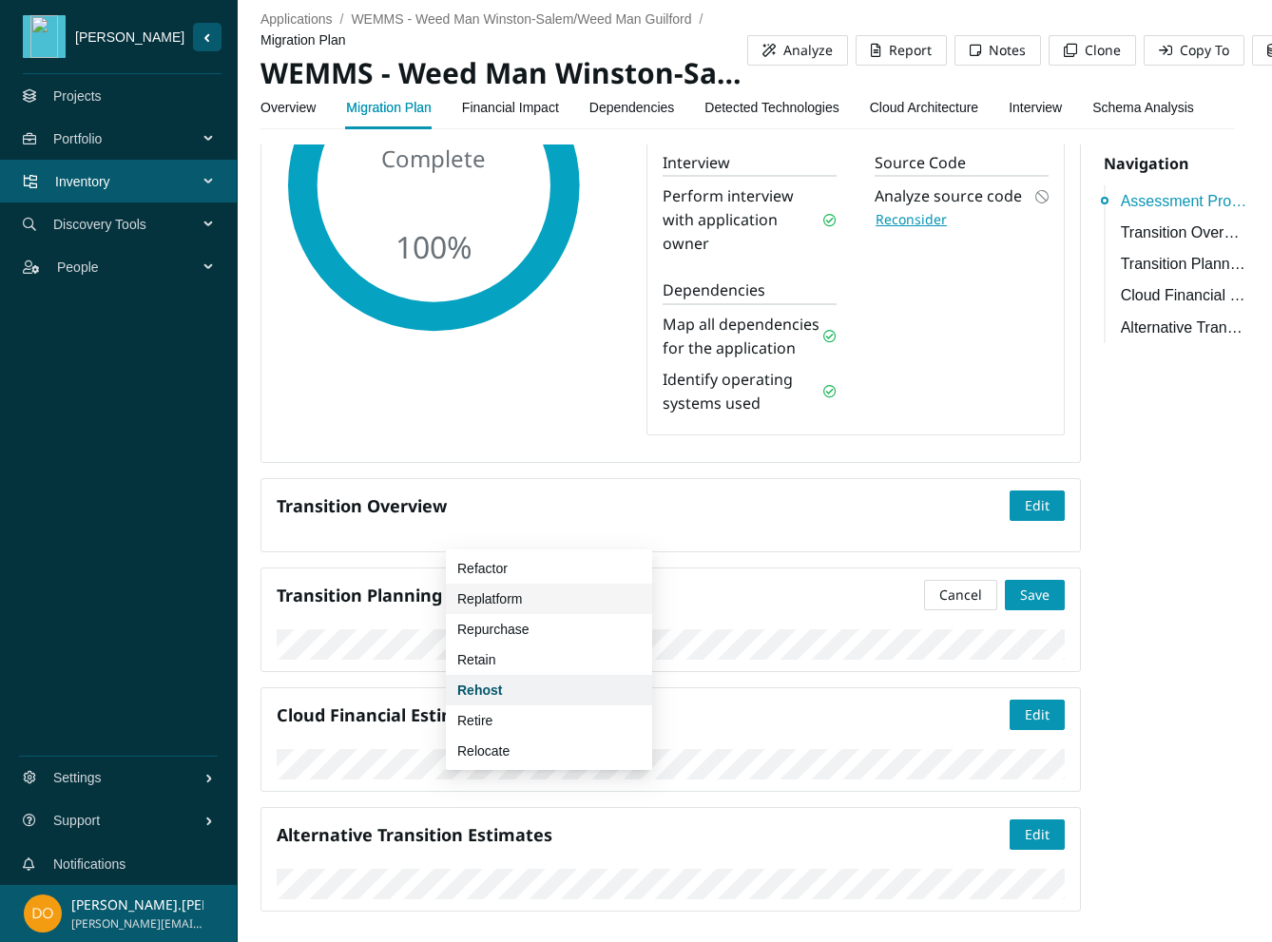
click at [542, 591] on div "Replatform" at bounding box center [548, 598] width 183 height 21
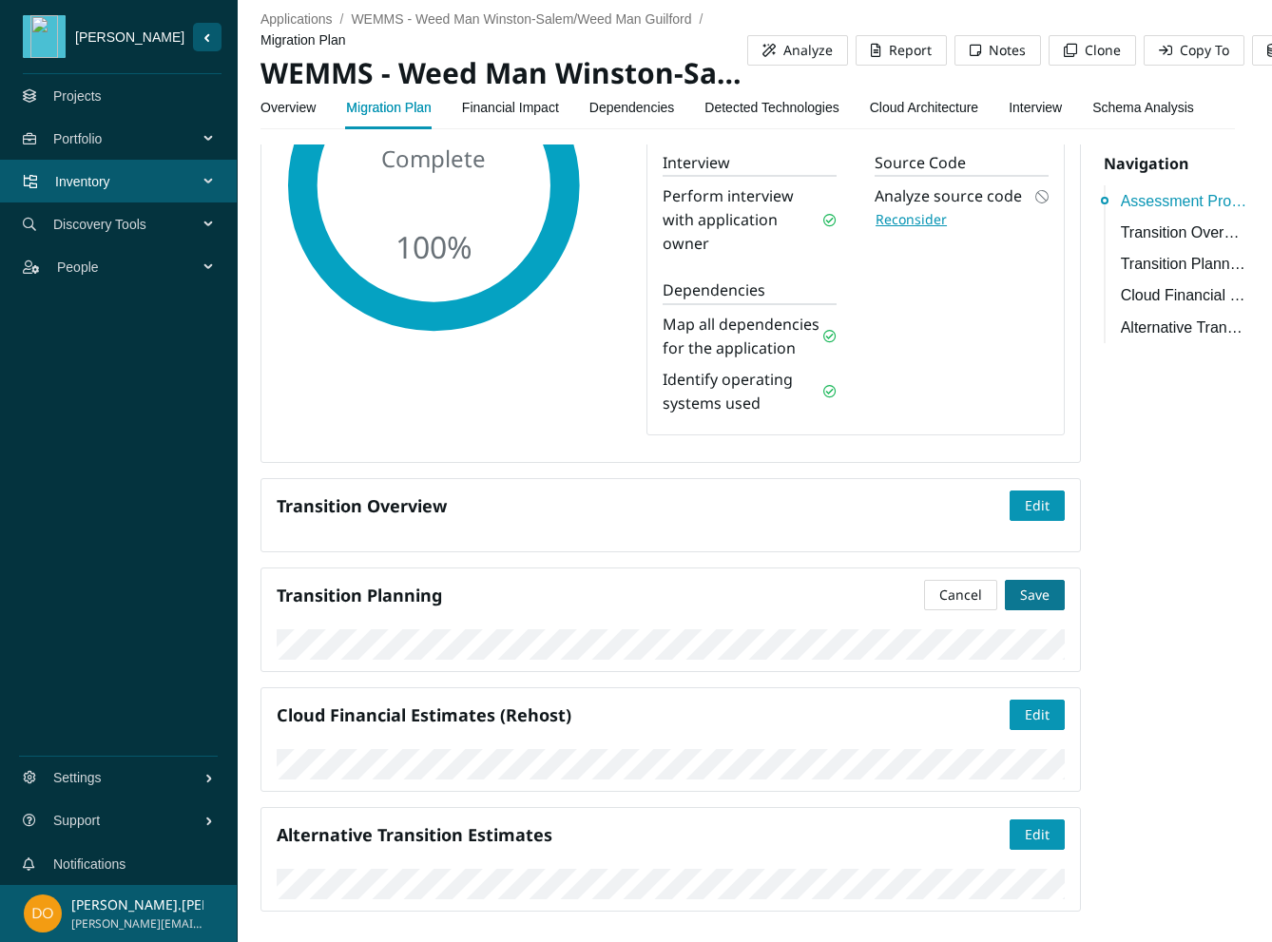
click at [1039, 580] on button "Save" at bounding box center [1035, 595] width 60 height 30
click at [1025, 585] on span "Edit" at bounding box center [1037, 595] width 25 height 21
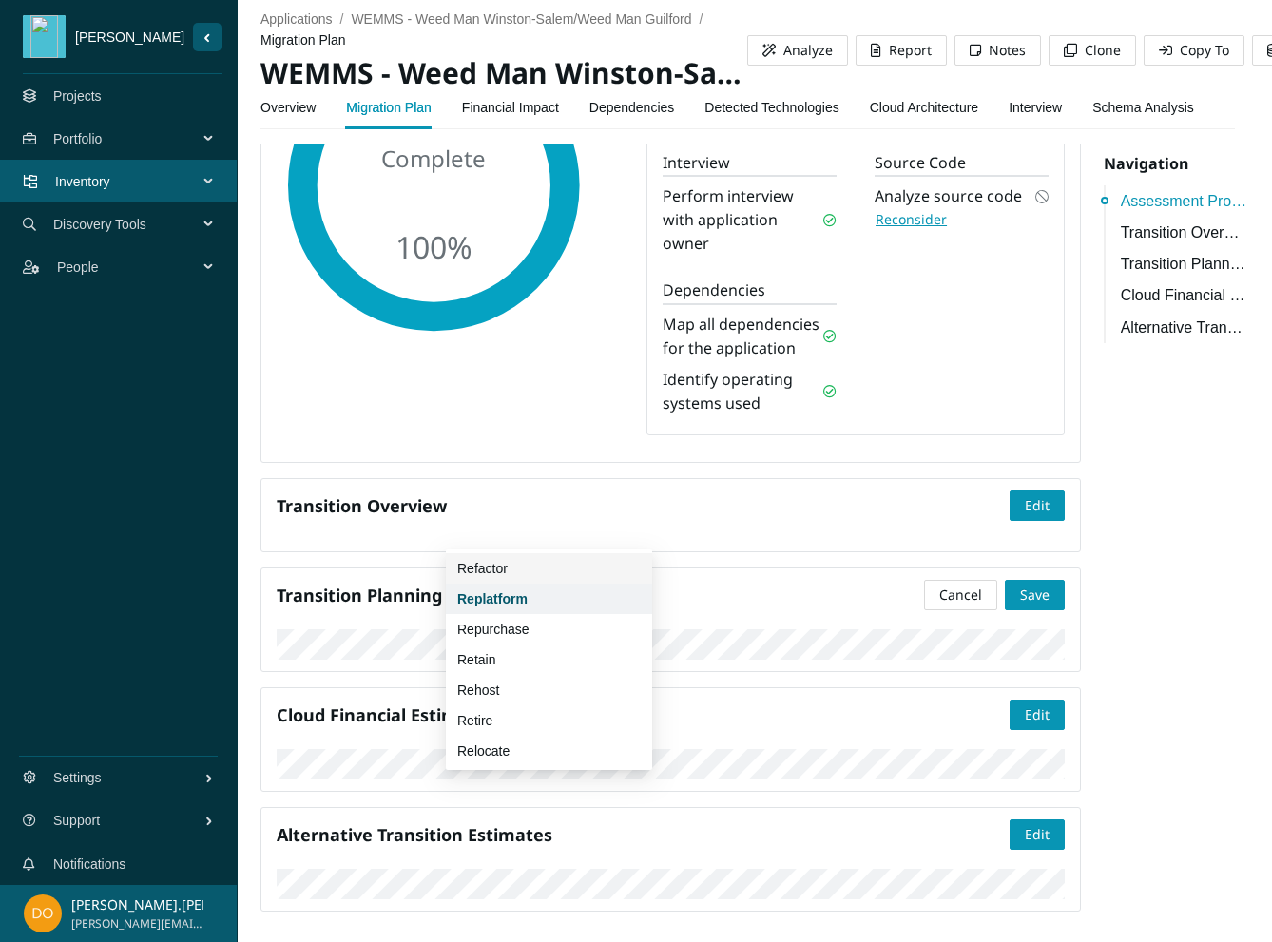
click at [538, 569] on div "Refactor" at bounding box center [548, 568] width 183 height 21
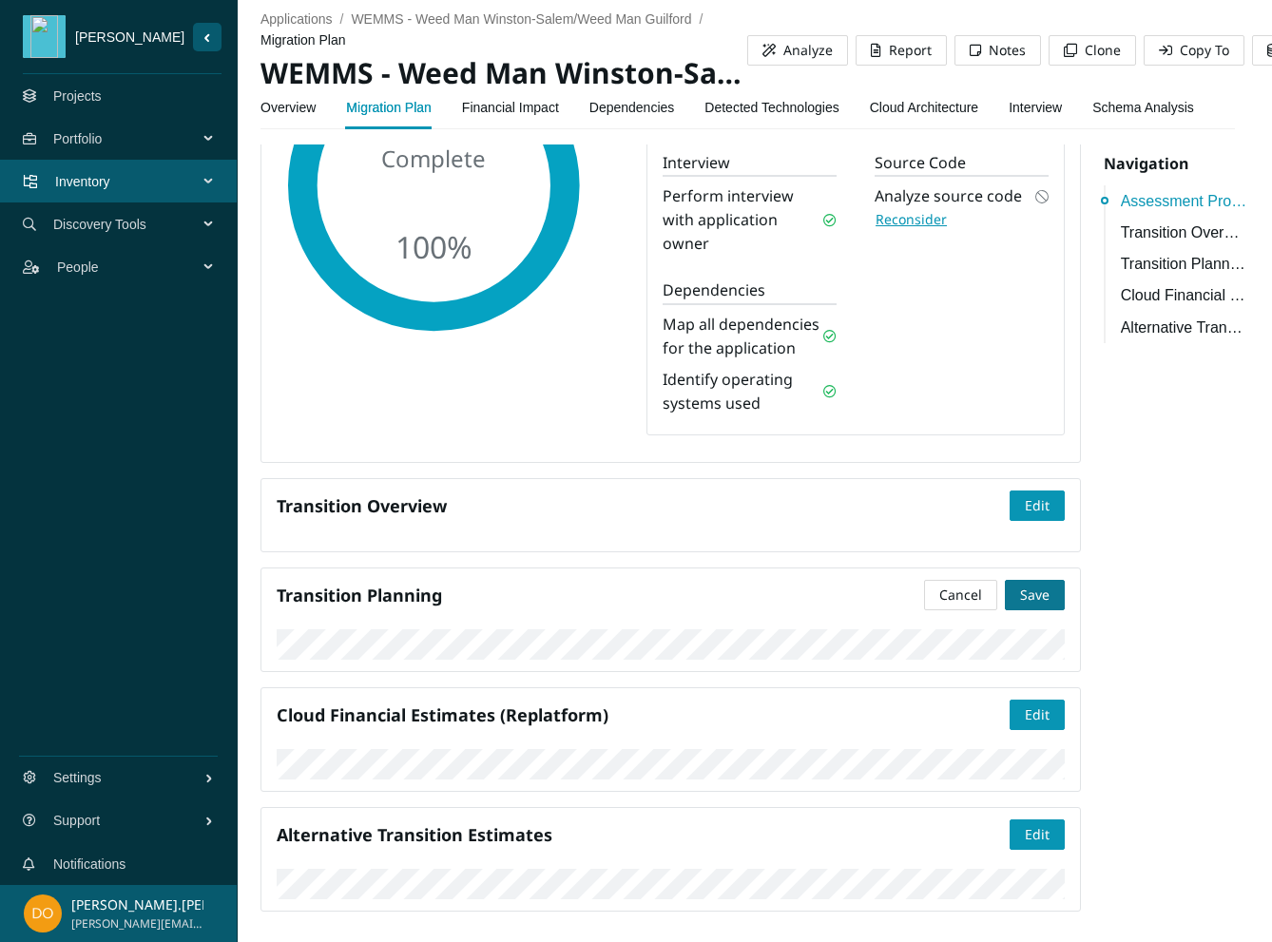
click at [1026, 585] on span "Save" at bounding box center [1034, 595] width 29 height 21
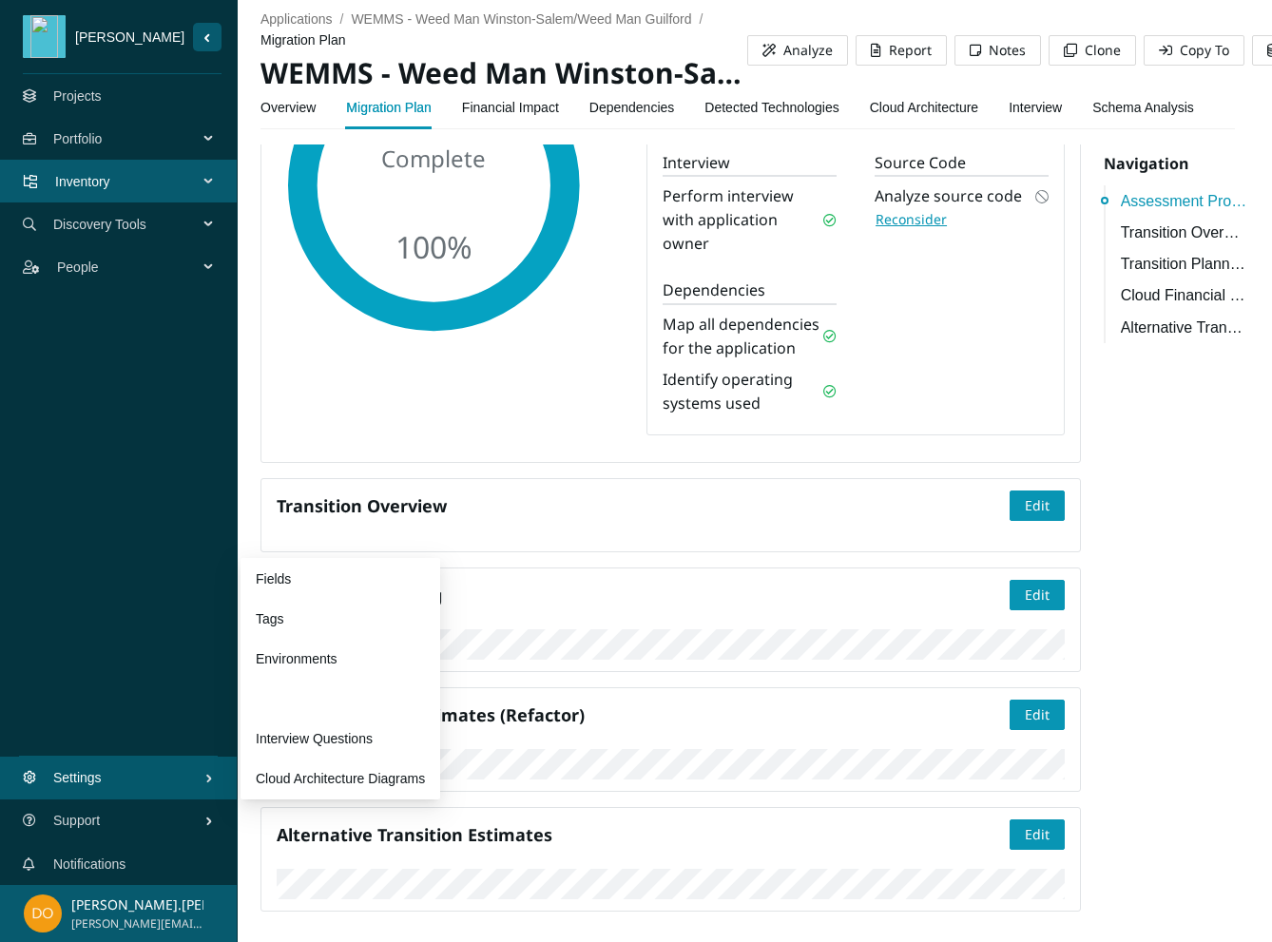
click at [327, 691] on link "Preferences" at bounding box center [291, 698] width 71 height 15
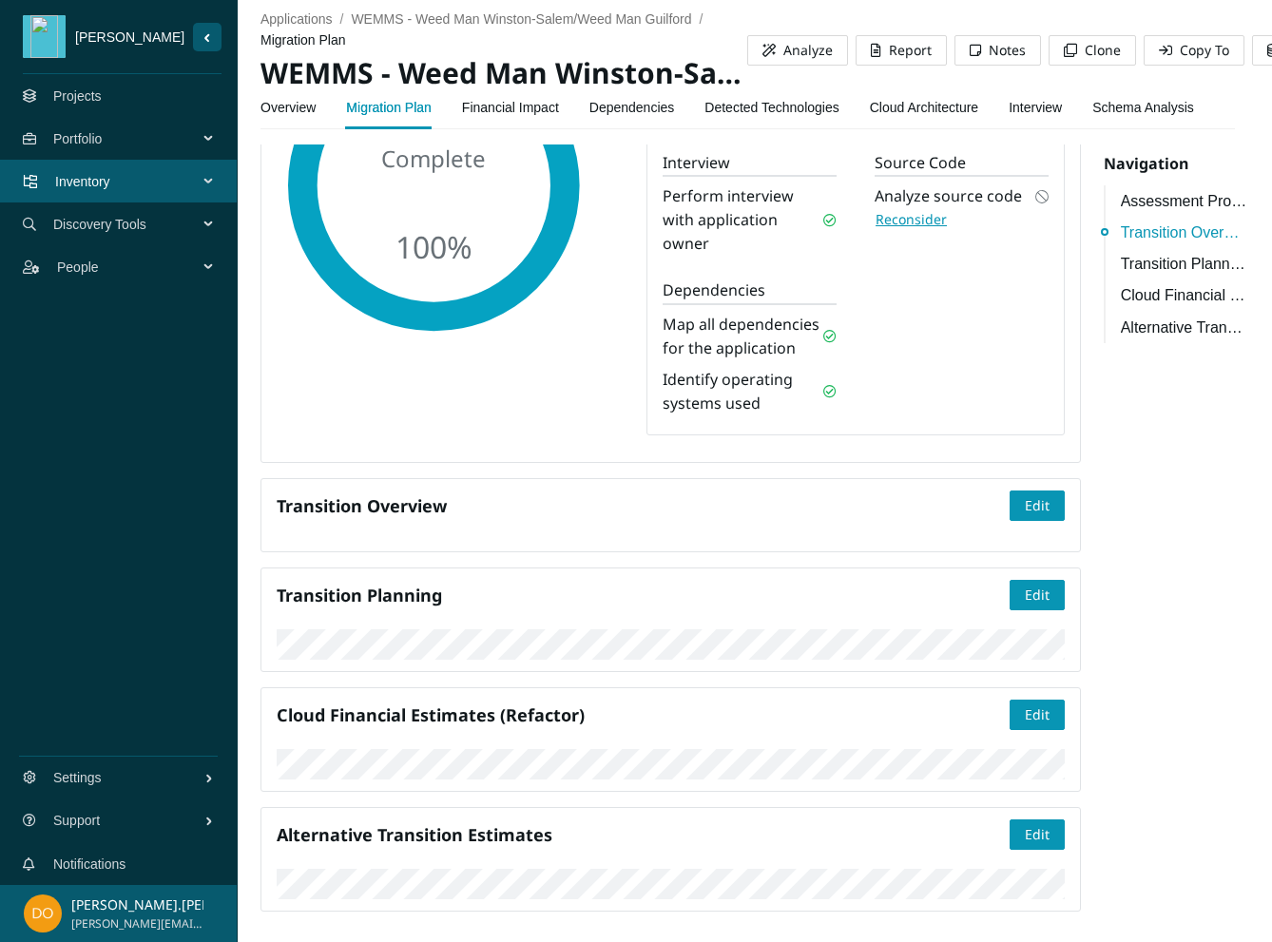
scroll to position [516, 0]
click at [1025, 585] on span "Edit" at bounding box center [1037, 595] width 25 height 21
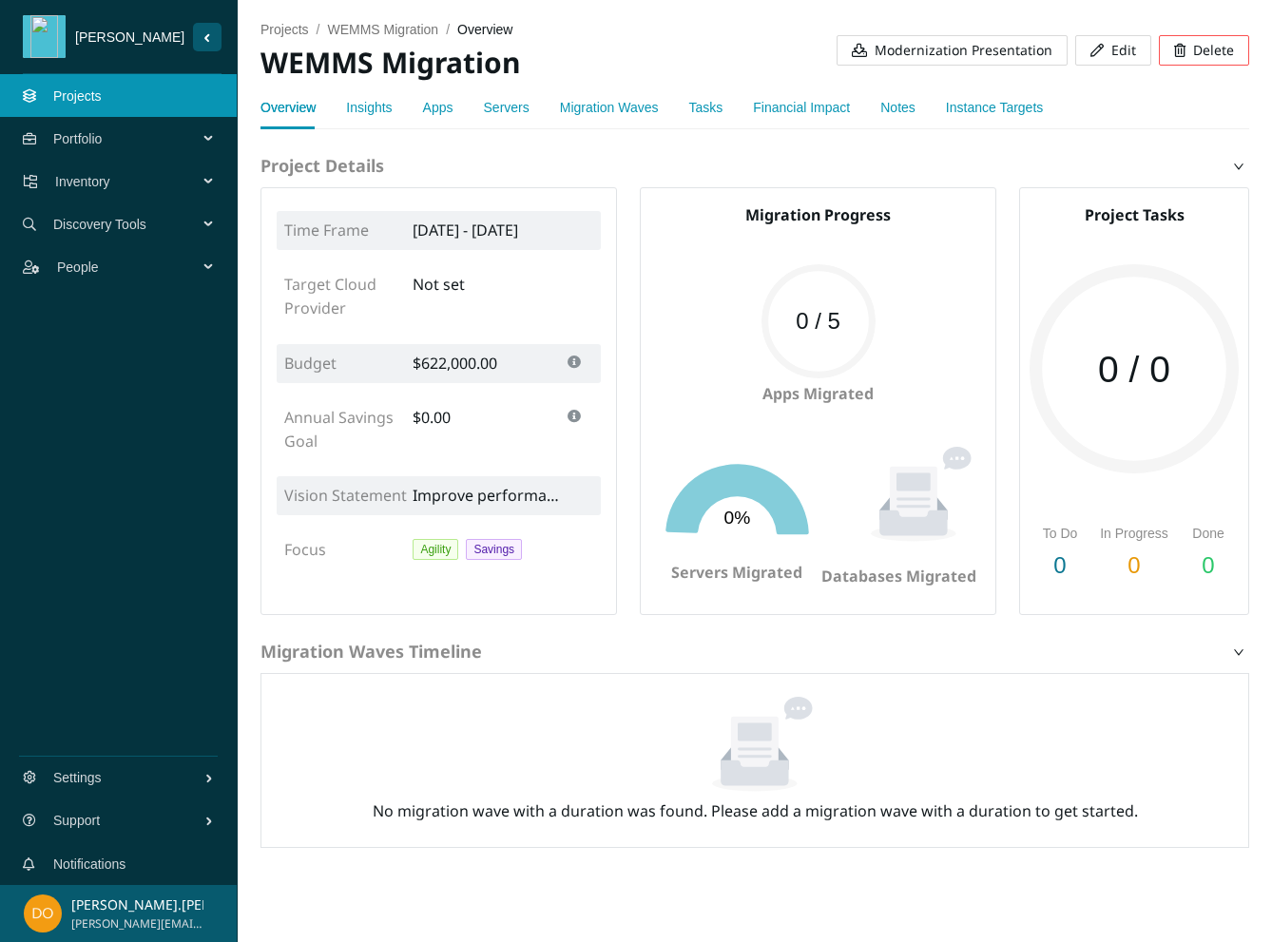
click at [689, 111] on link "Tasks" at bounding box center [706, 107] width 34 height 15
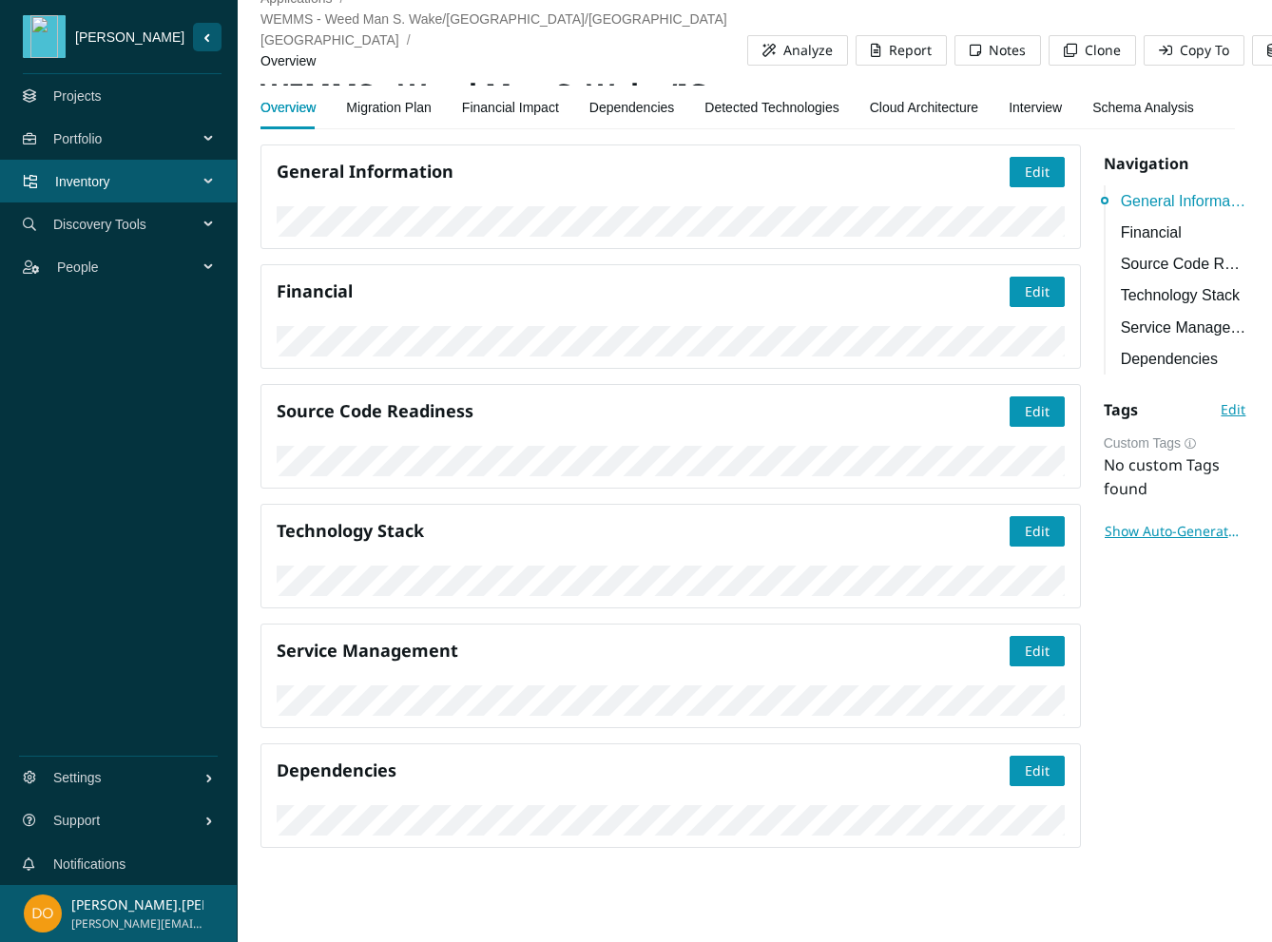
click at [380, 119] on link "Migration Plan" at bounding box center [389, 107] width 86 height 38
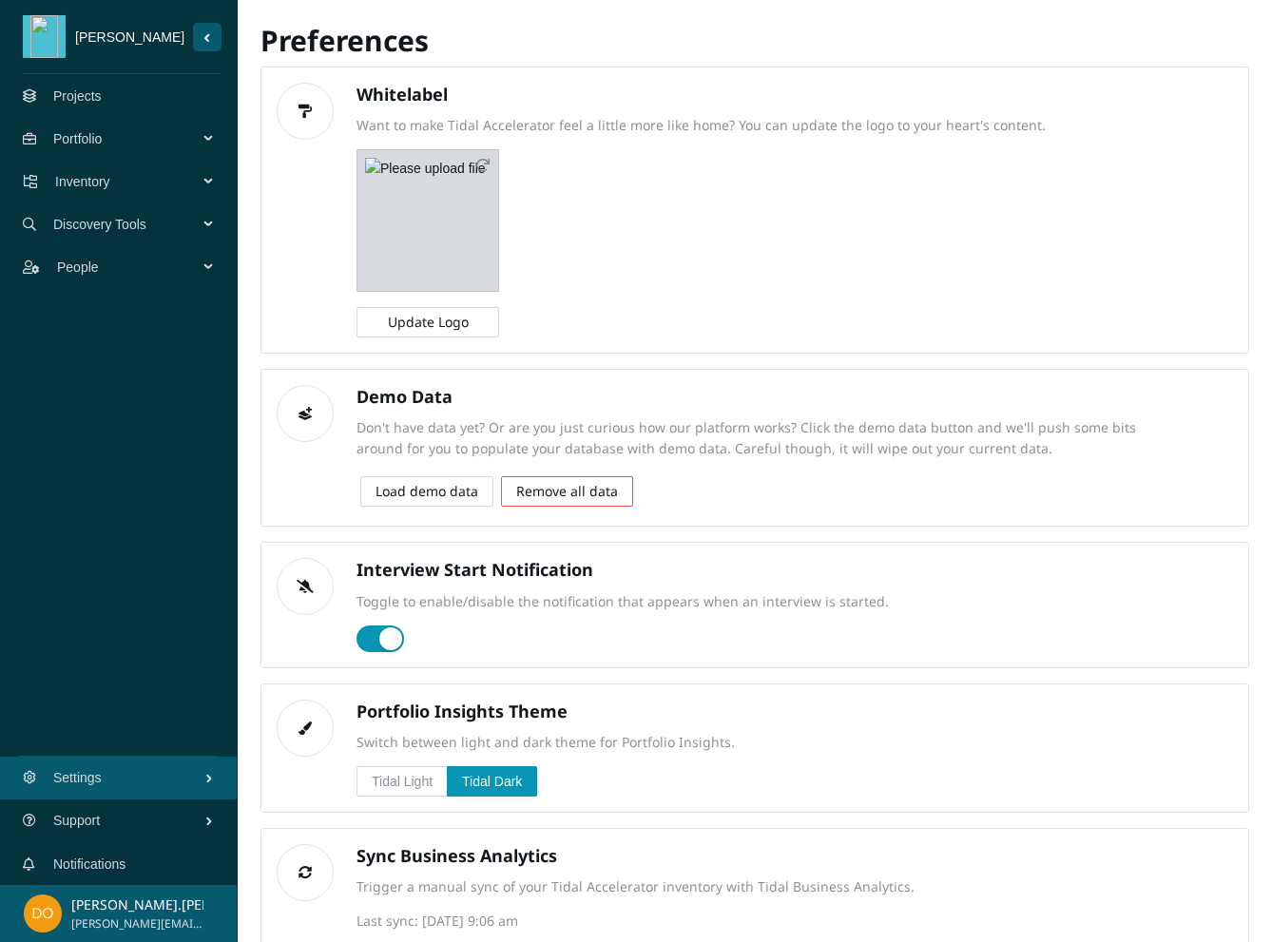
scroll to position [76, 0]
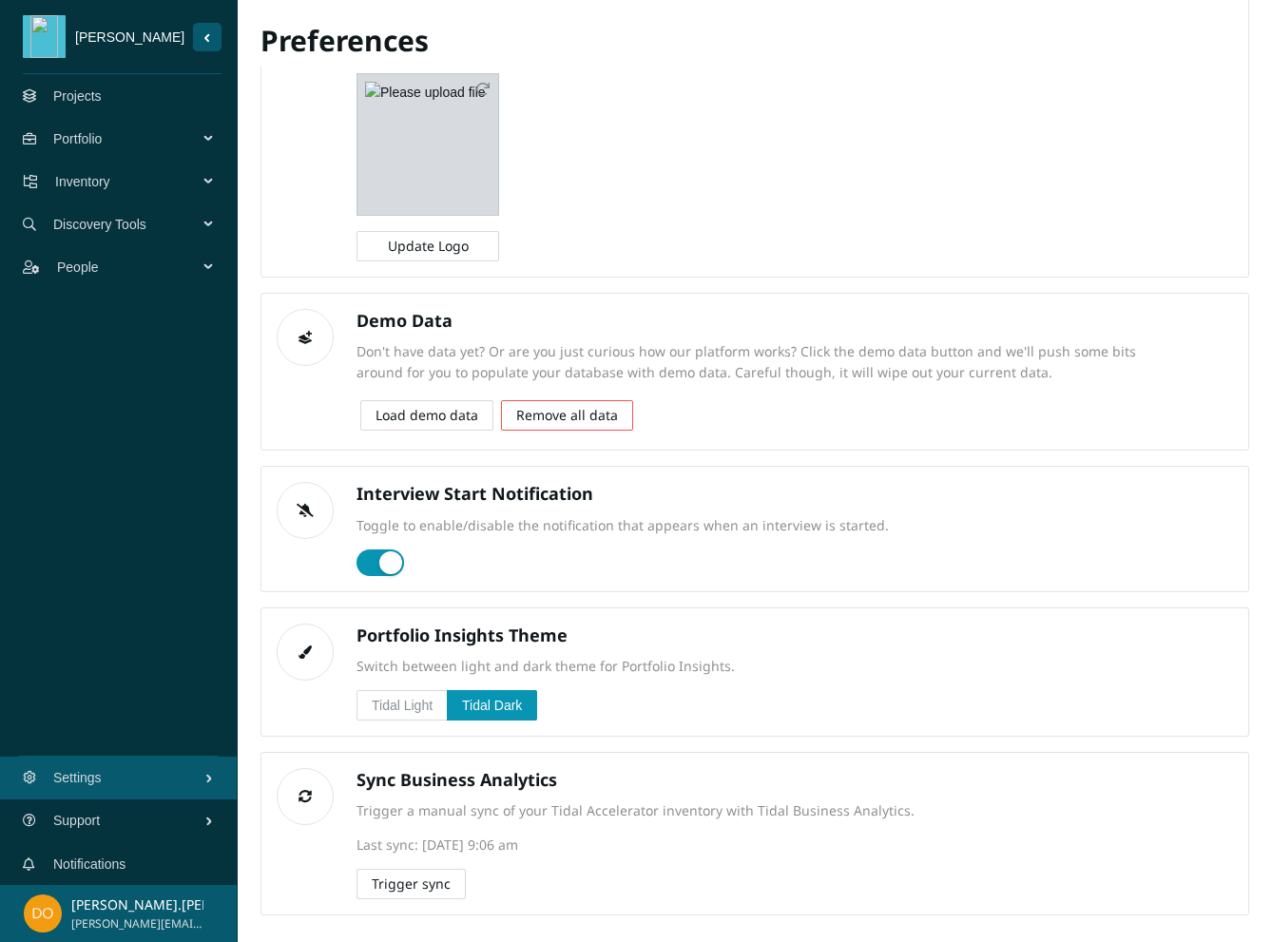
click at [413, 885] on span "Trigger sync" at bounding box center [411, 884] width 79 height 21
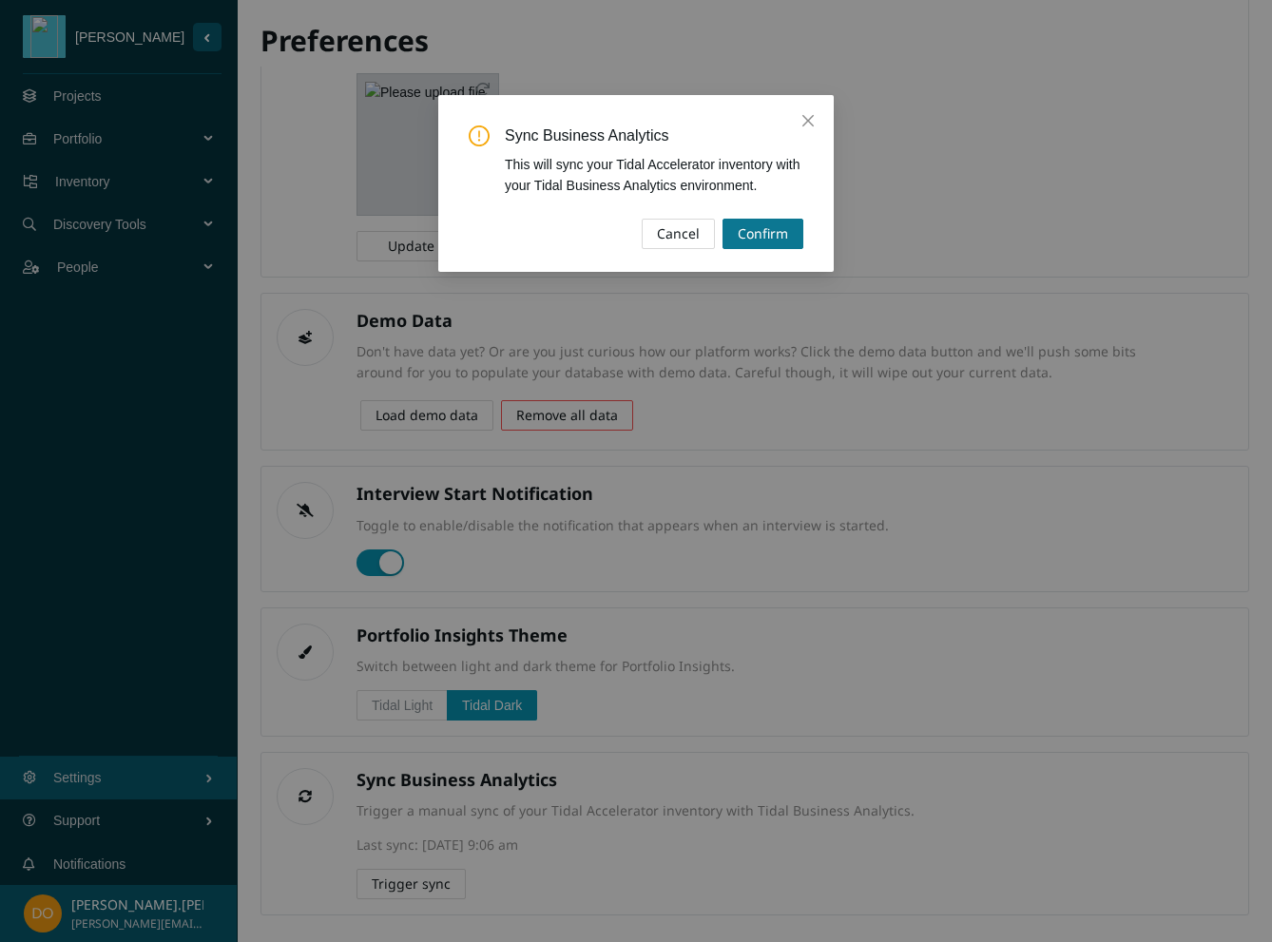
click at [758, 233] on span "Confirm" at bounding box center [763, 233] width 50 height 21
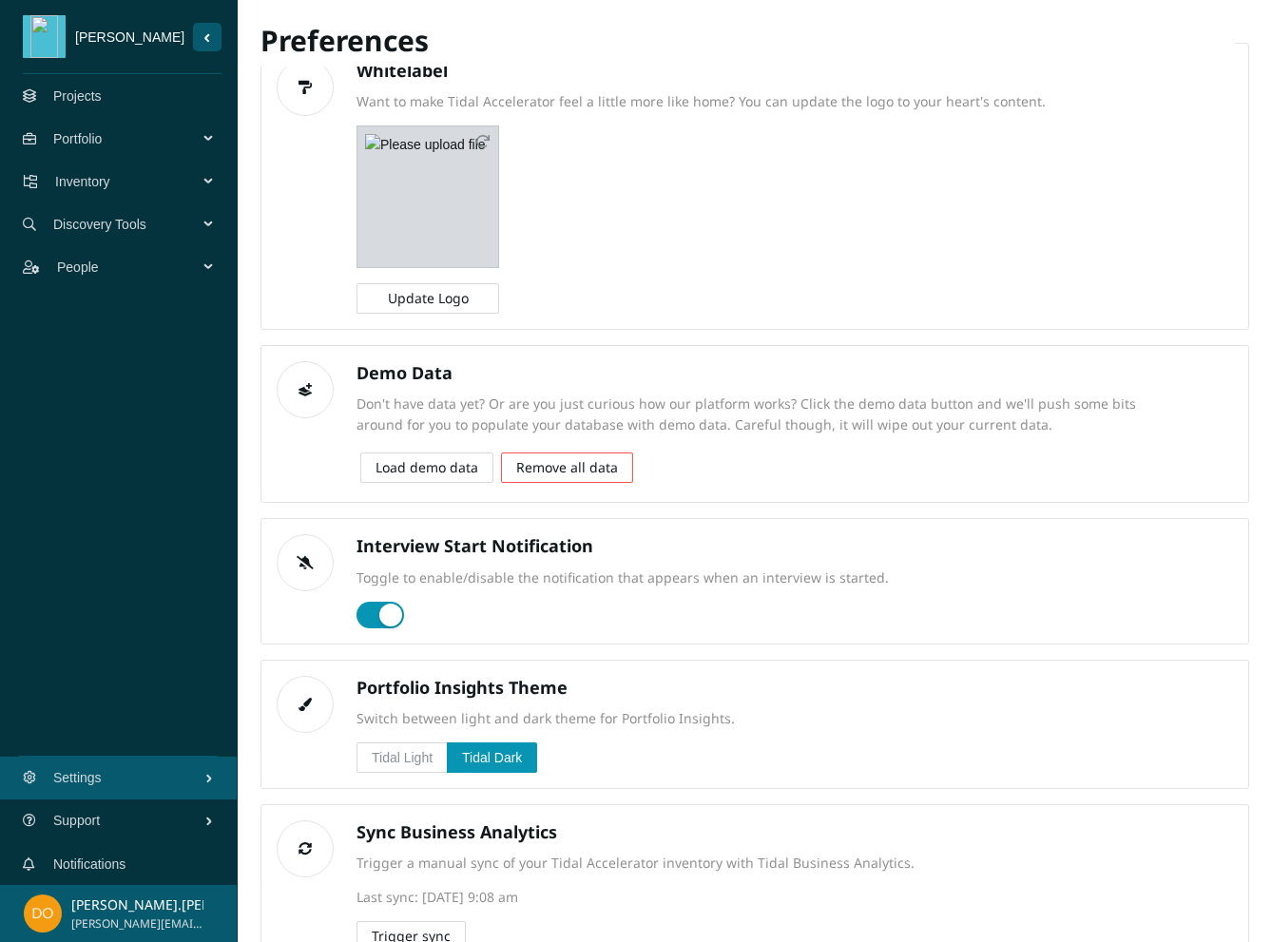
scroll to position [0, 0]
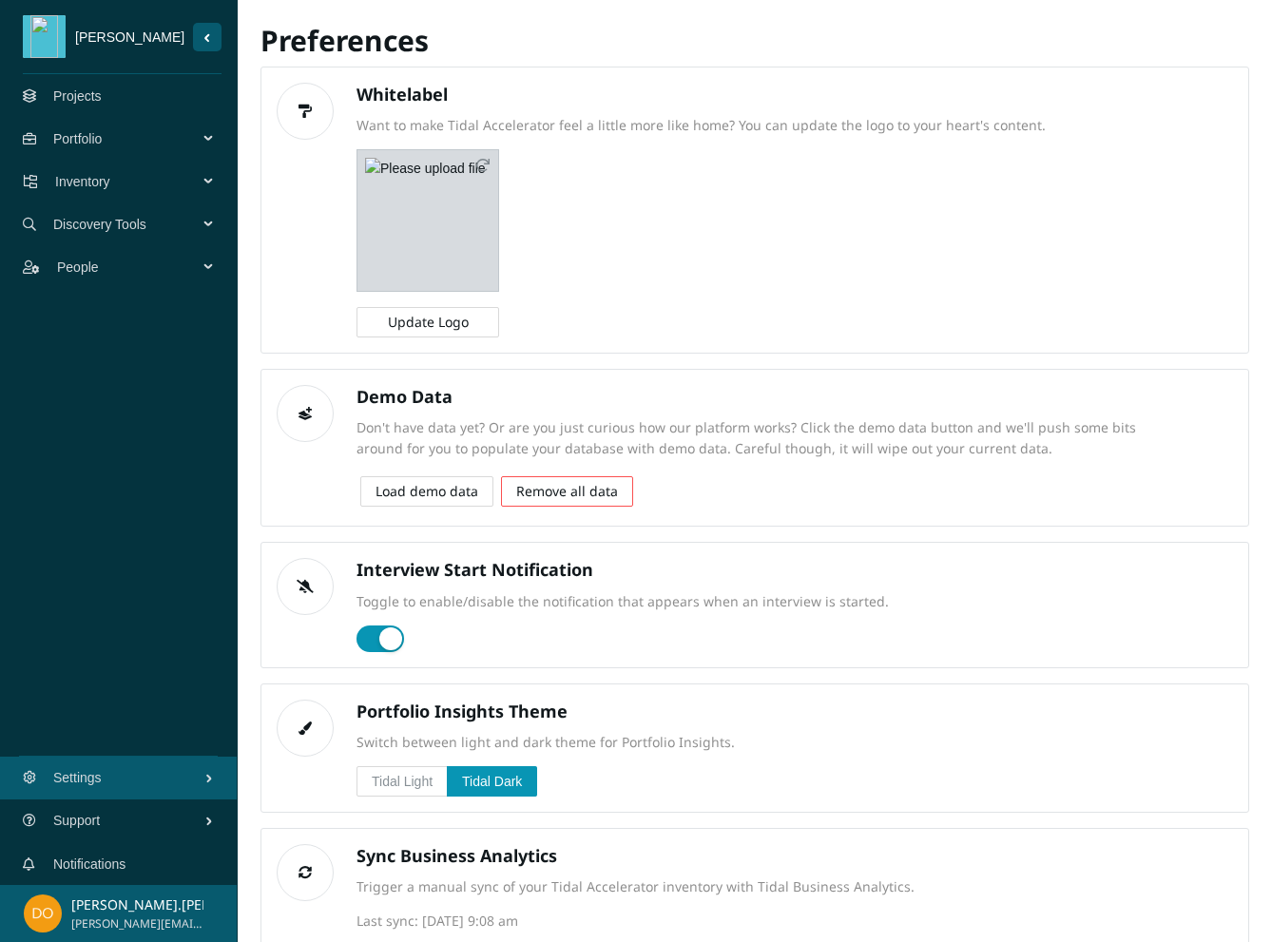
click at [96, 93] on link "Projects" at bounding box center [77, 95] width 48 height 15
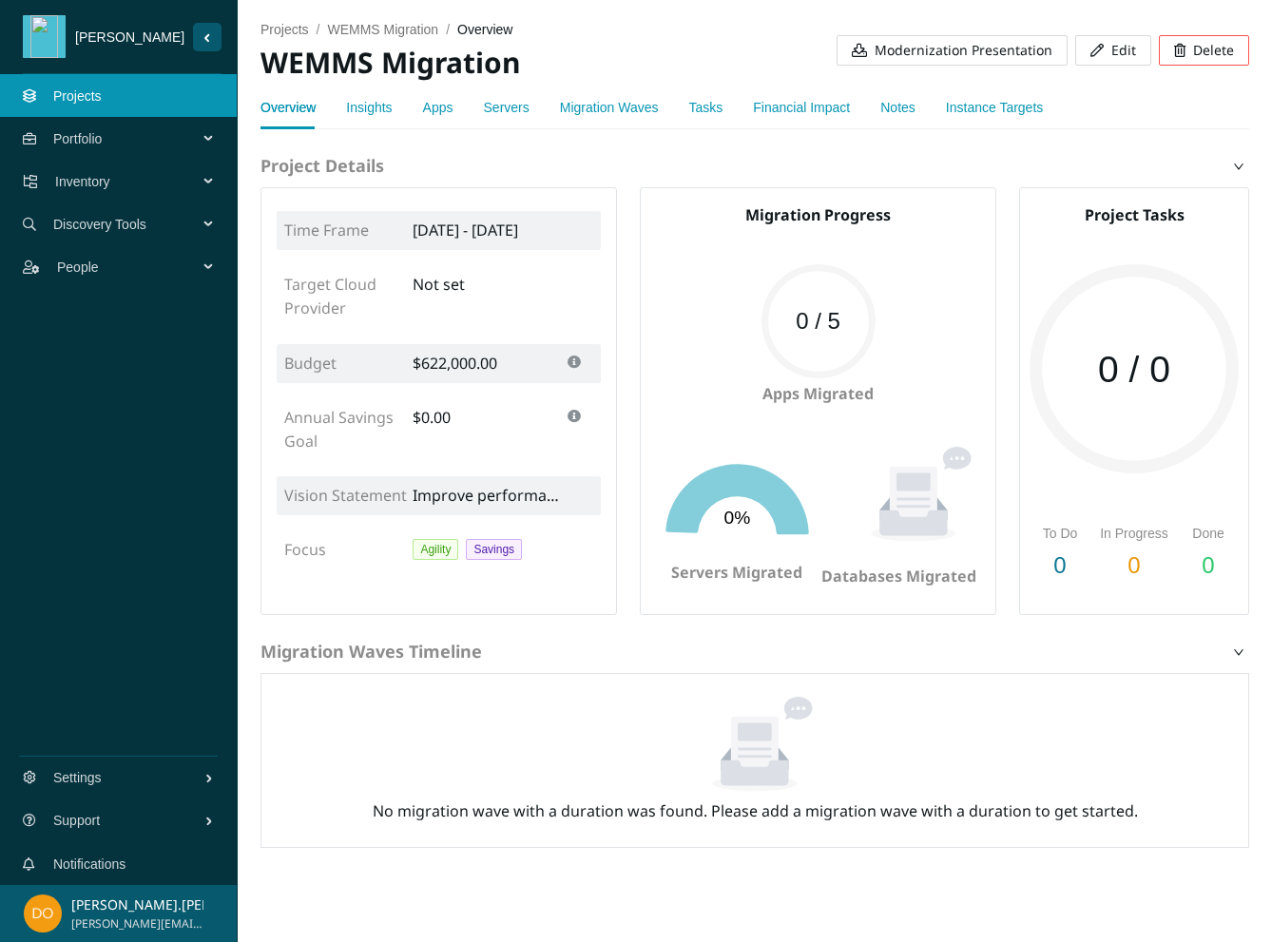
click at [888, 36] on button "Modernization Presentation" at bounding box center [952, 50] width 231 height 30
